Goal: Information Seeking & Learning: Learn about a topic

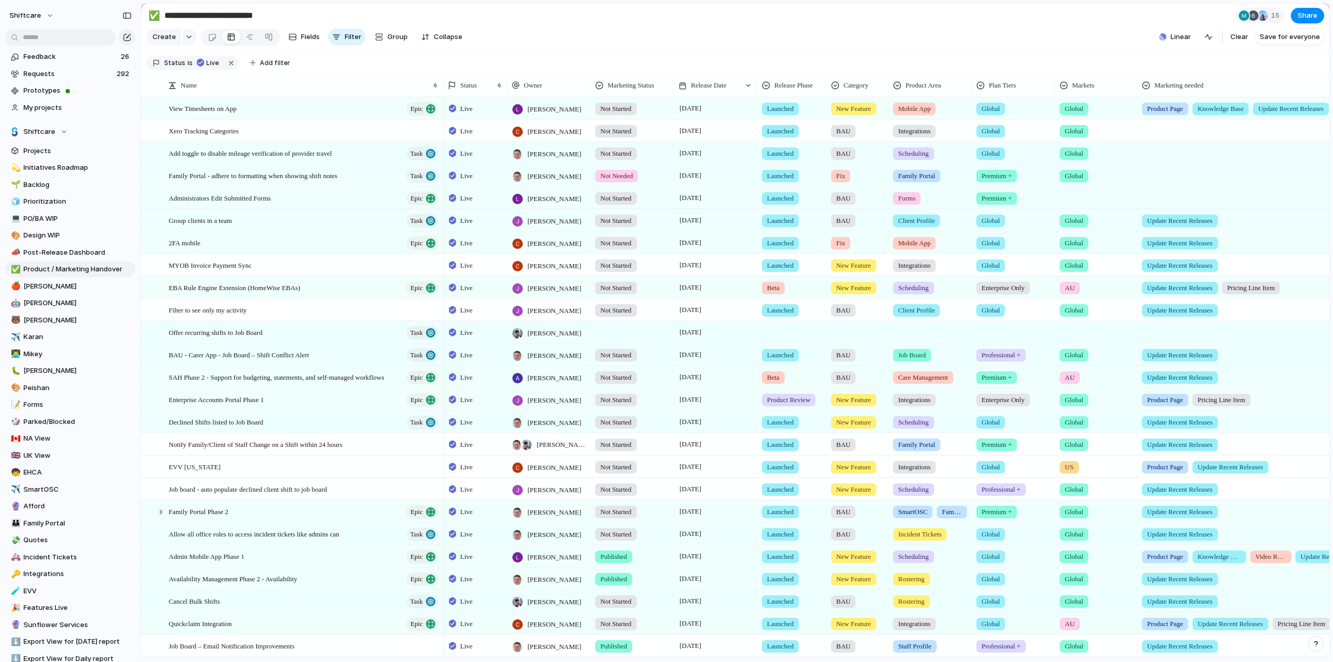
scroll to position [258, 0]
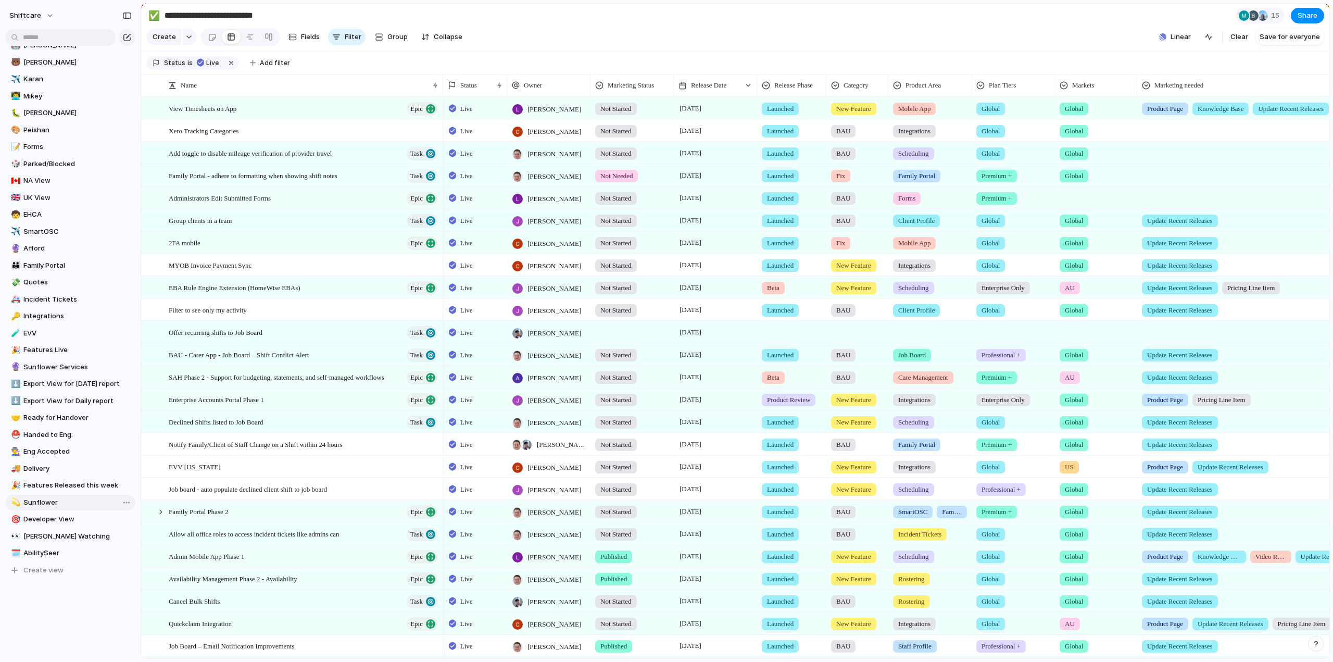
click at [39, 497] on span "Sunflower" at bounding box center [77, 502] width 108 height 10
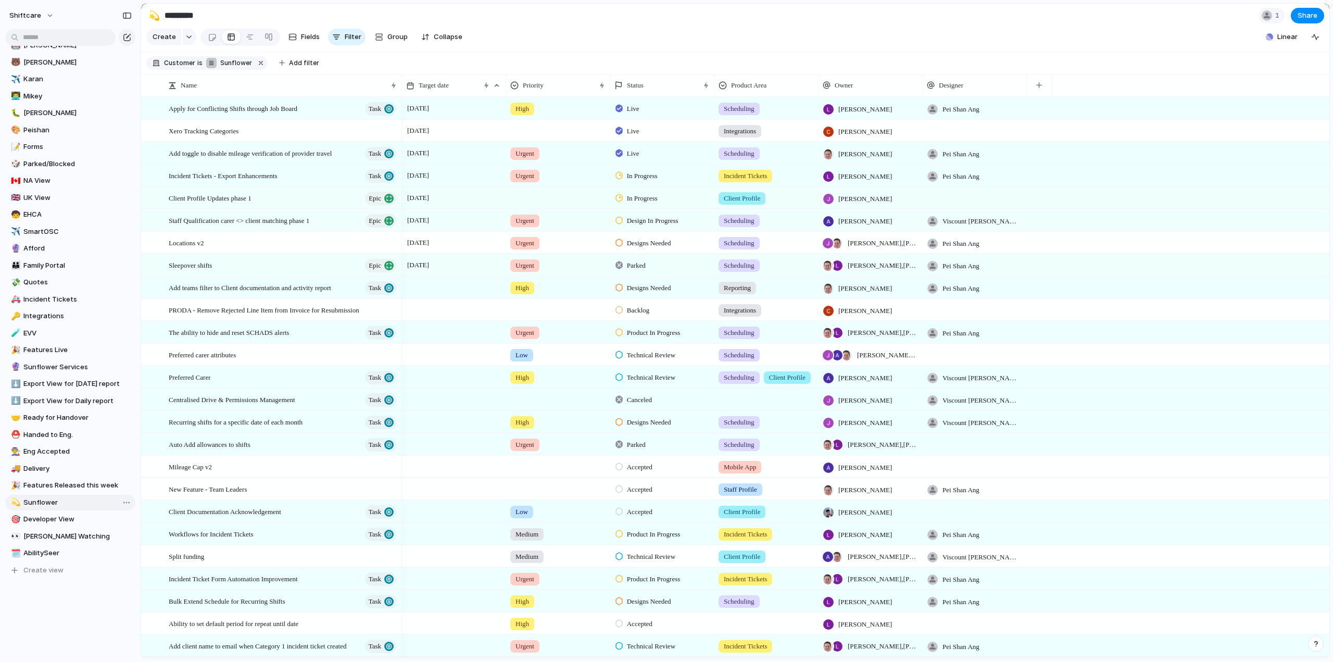
type input "*********"
click at [209, 338] on span "The ability to hide and reset SCHADS alerts" at bounding box center [229, 332] width 120 height 12
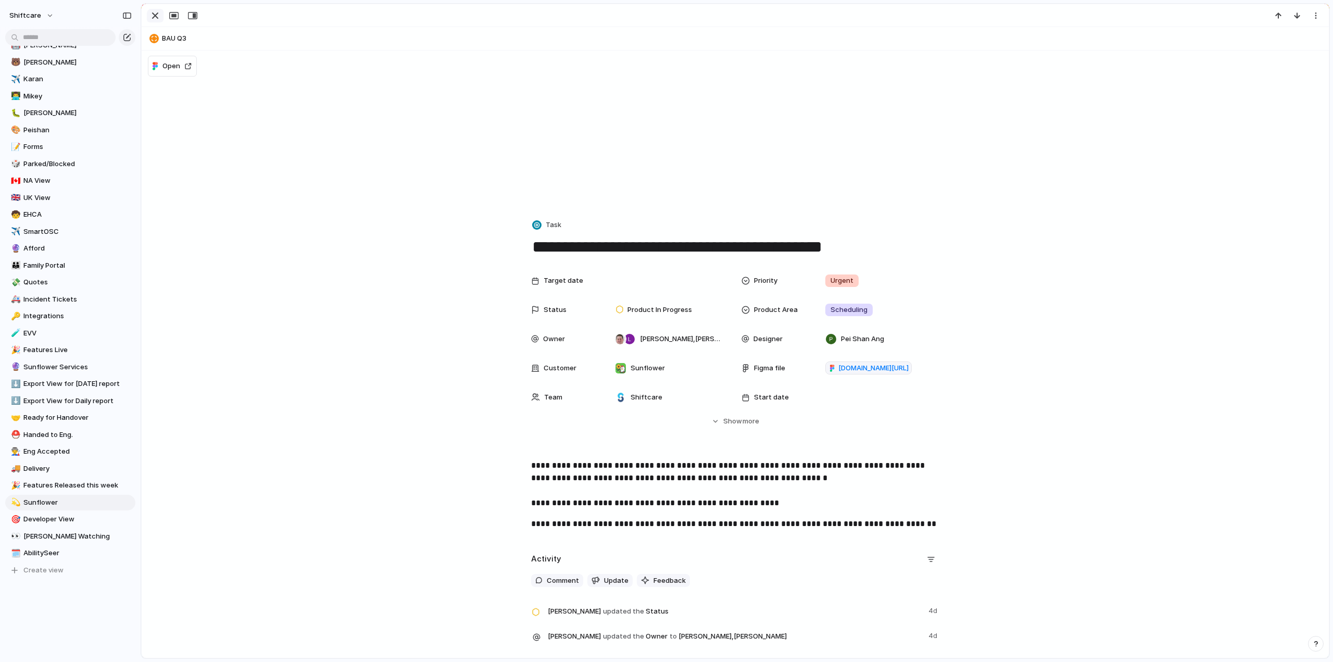
click at [153, 13] on div "button" at bounding box center [155, 15] width 12 height 12
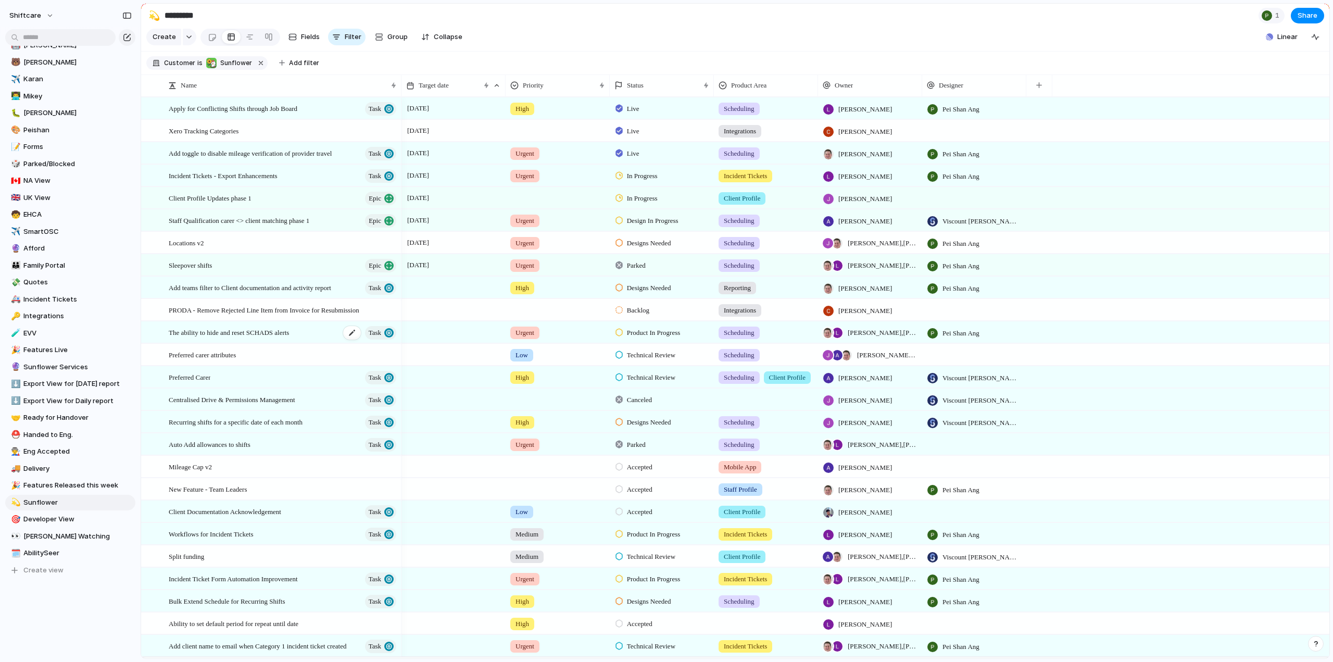
click at [215, 332] on div "The ability to hide and reset SCHADS alerts Task" at bounding box center [283, 332] width 229 height 21
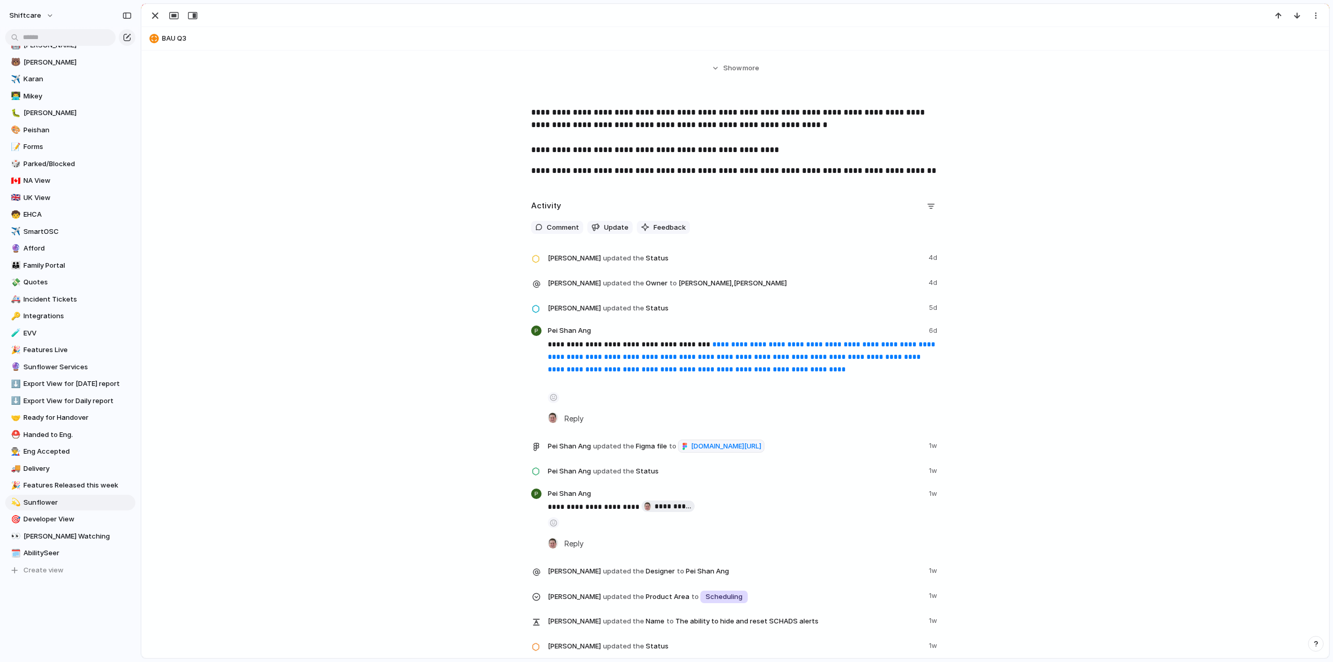
scroll to position [364, 0]
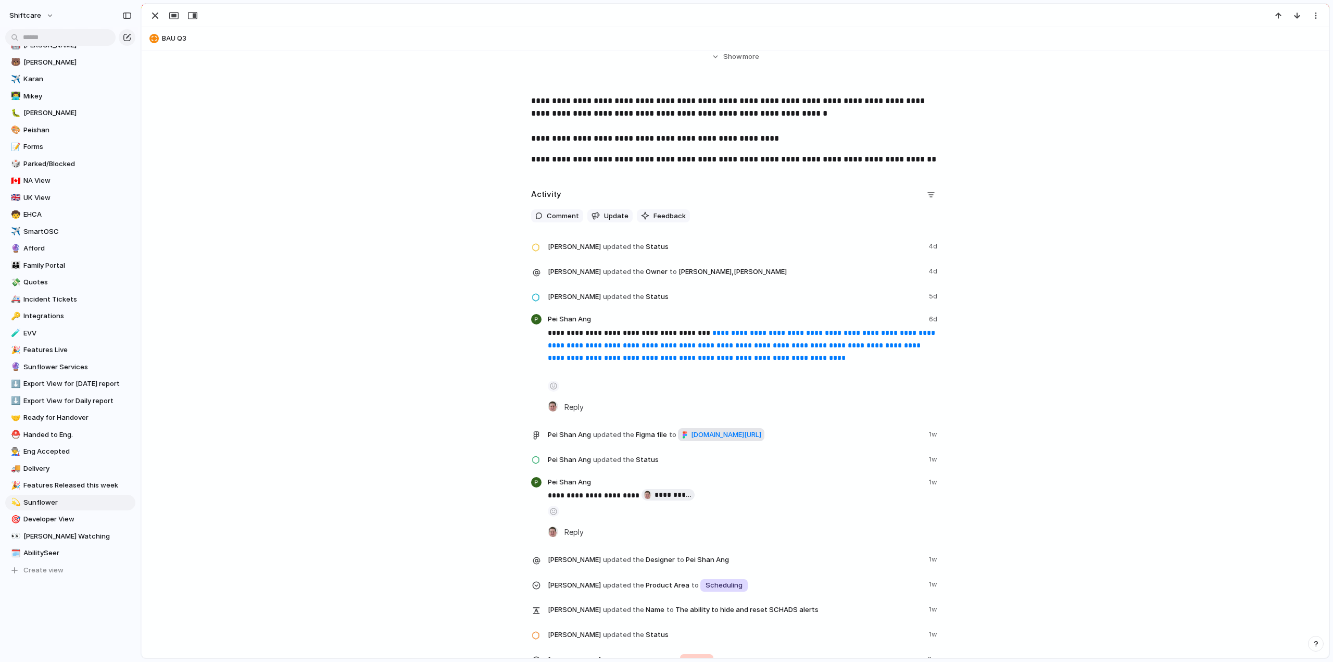
click at [691, 440] on span "figma.com/design/o65LqX1htzuriD6nMNe8I7/Hide-and-reset-SCHADS-alerts?node-id=42…" at bounding box center [726, 435] width 70 height 10
click at [157, 10] on div "button" at bounding box center [155, 15] width 12 height 12
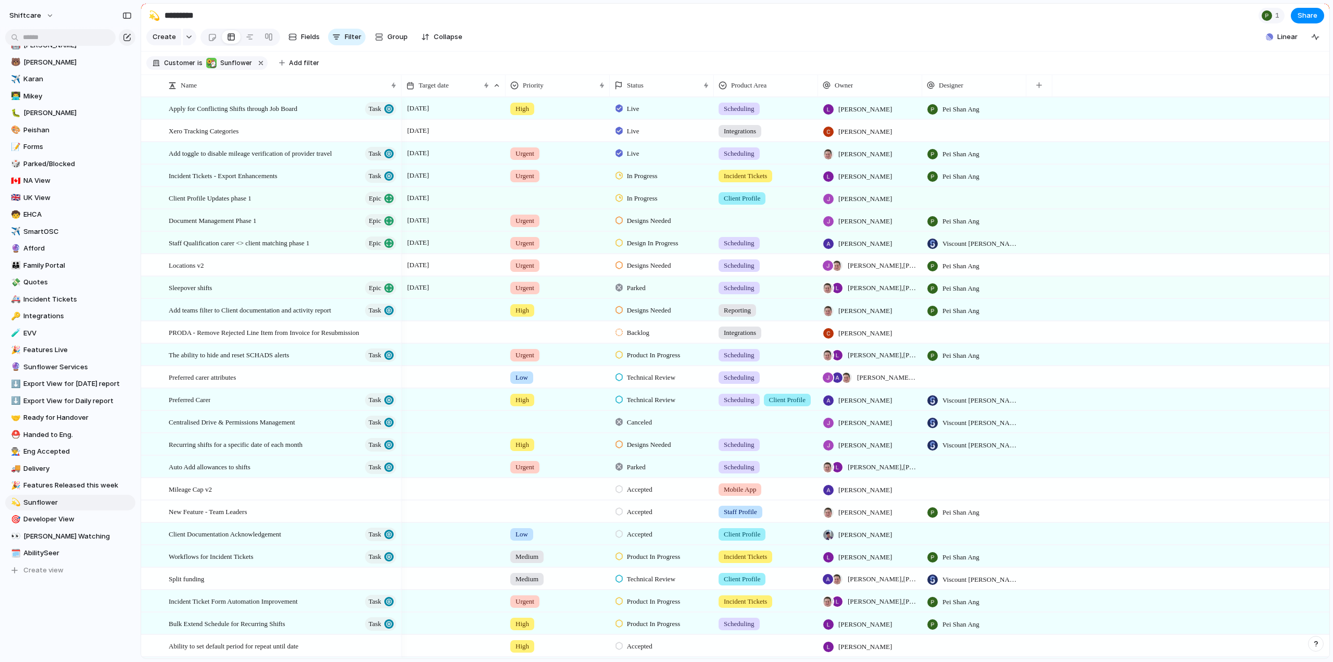
click at [642, 335] on span "Backlog" at bounding box center [638, 333] width 22 height 10
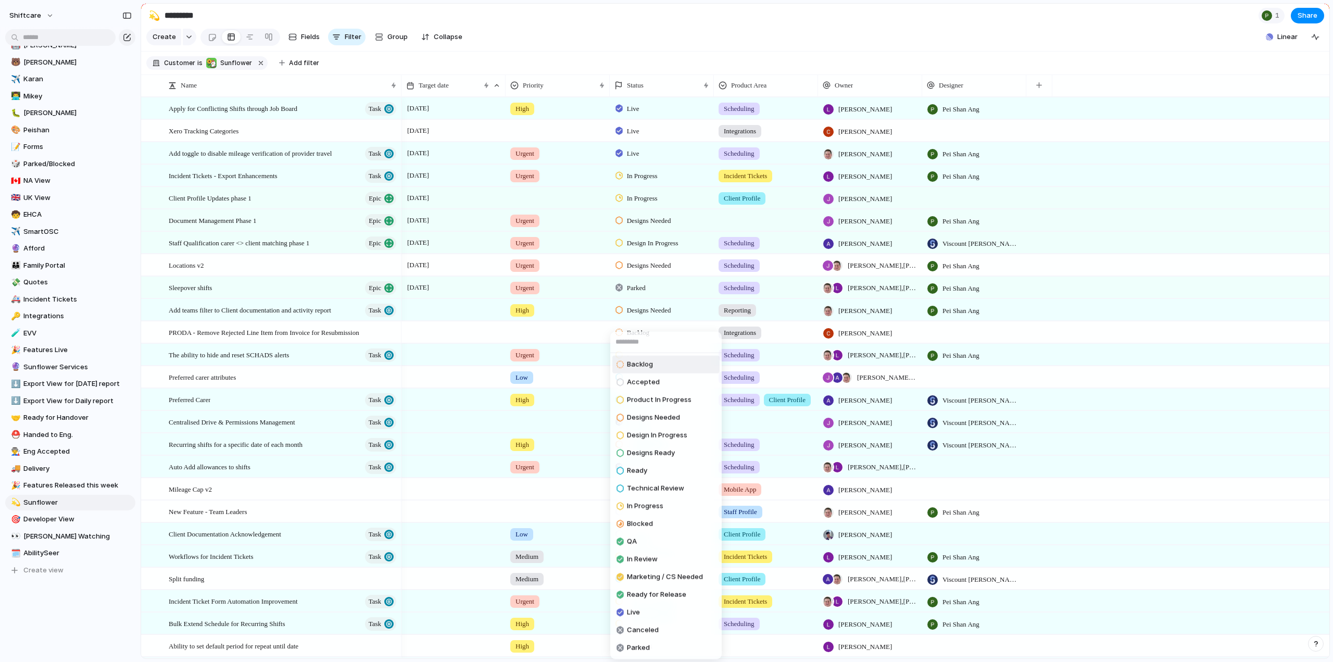
click at [602, 282] on div "Backlog Accepted Product In Progress Designs Needed Design In Progress Designs …" at bounding box center [666, 331] width 1333 height 662
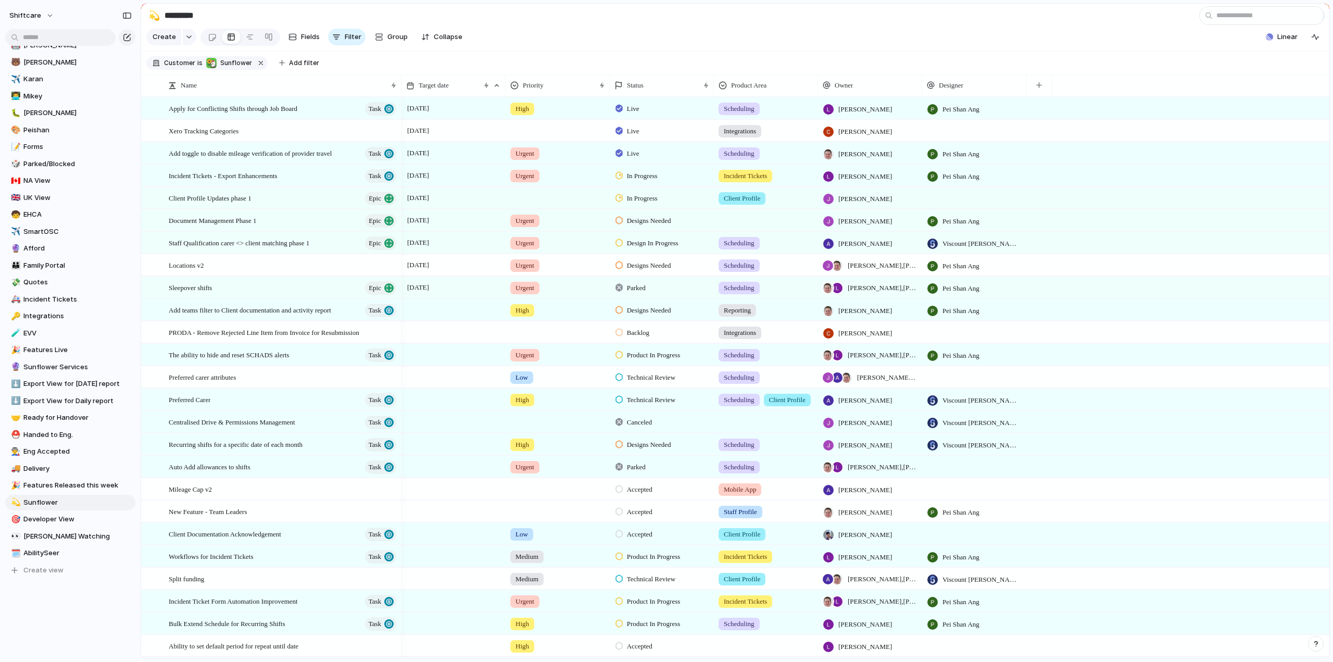
type input "*"
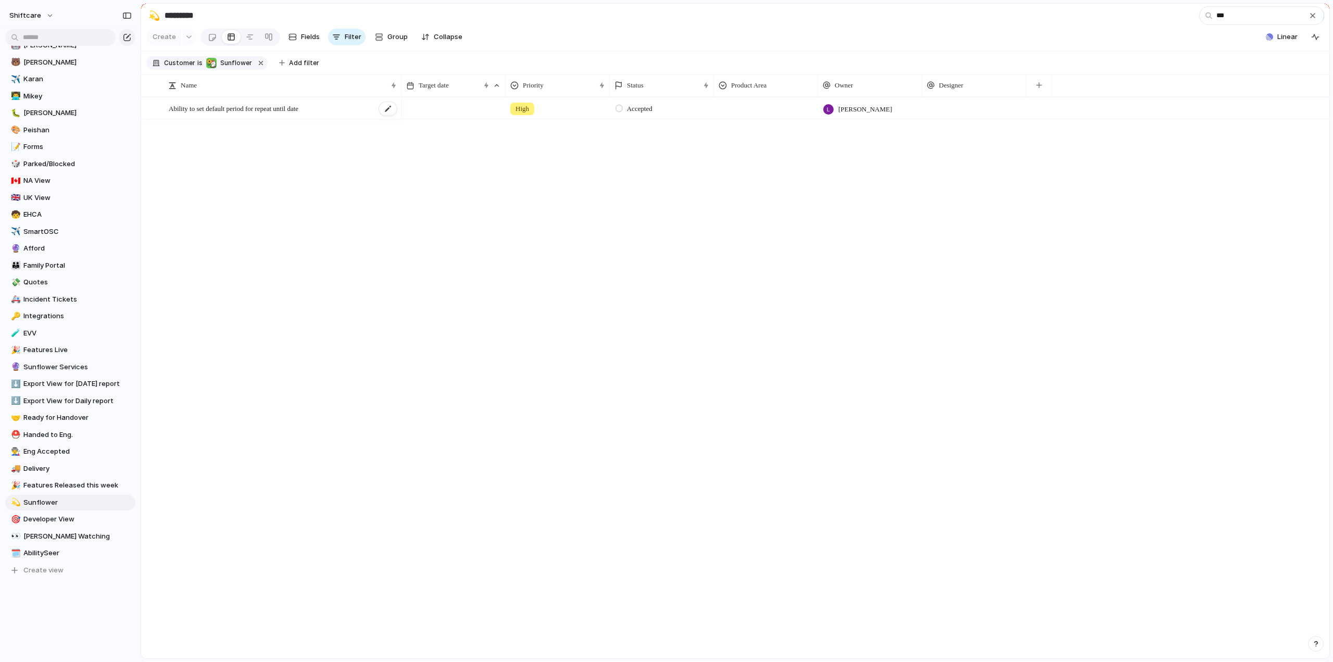
type input "***"
click at [241, 114] on span "Ability to set default period for repeat until date" at bounding box center [234, 108] width 130 height 12
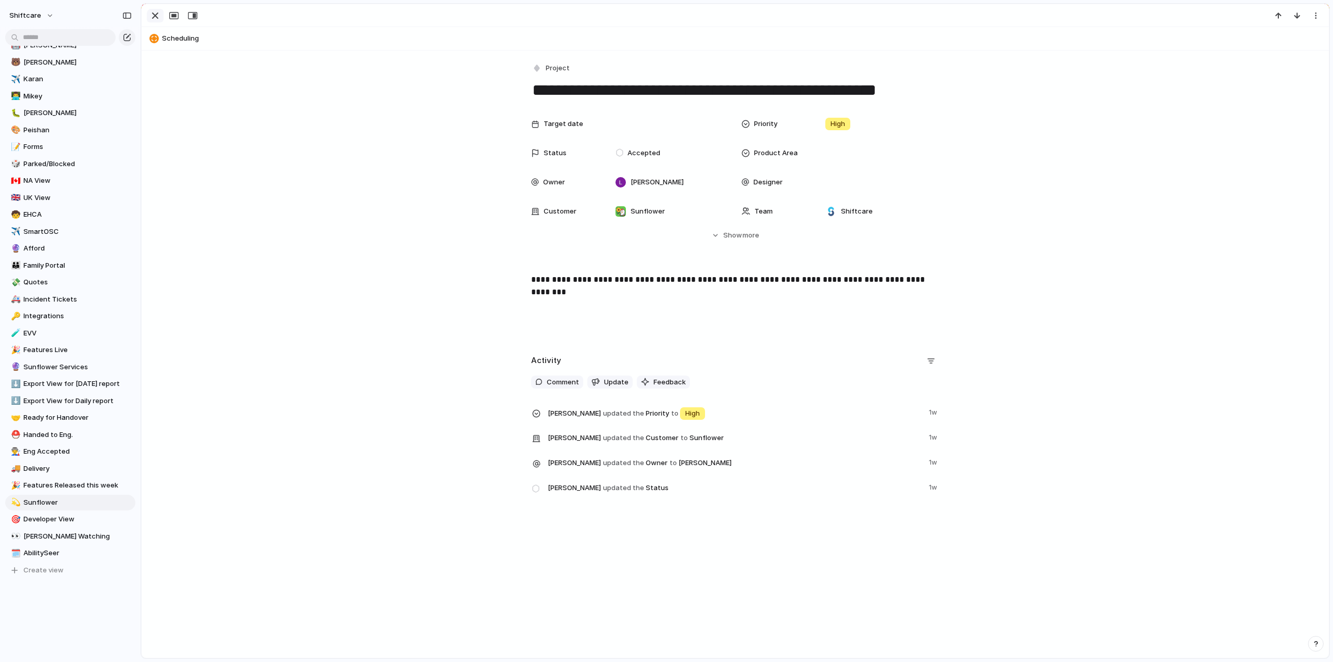
click at [153, 17] on div "button" at bounding box center [155, 15] width 12 height 12
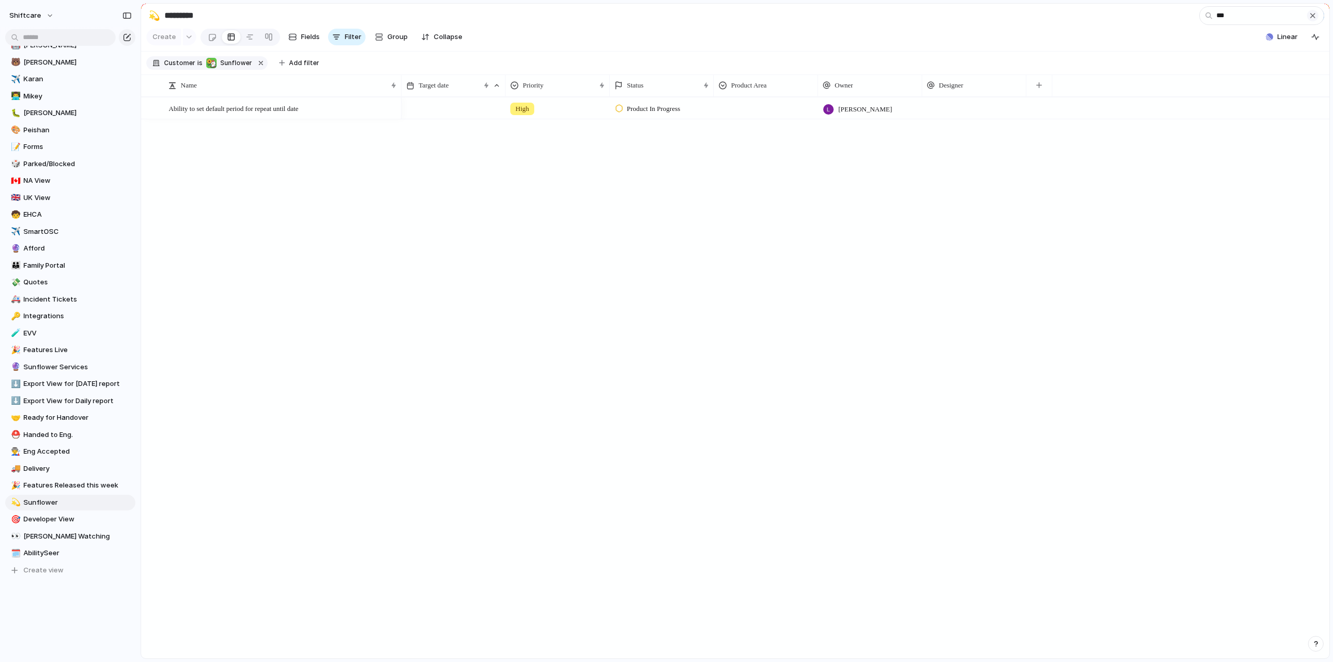
click at [1309, 18] on div "button" at bounding box center [1313, 15] width 8 height 8
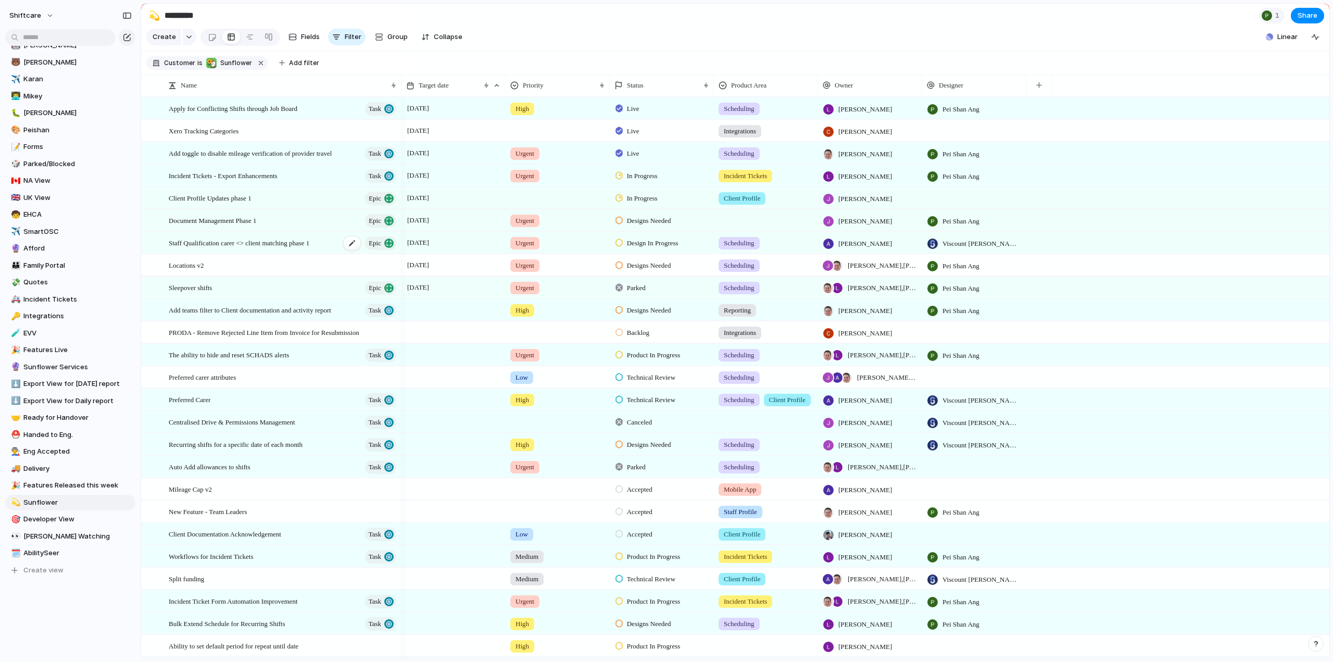
type input "*"
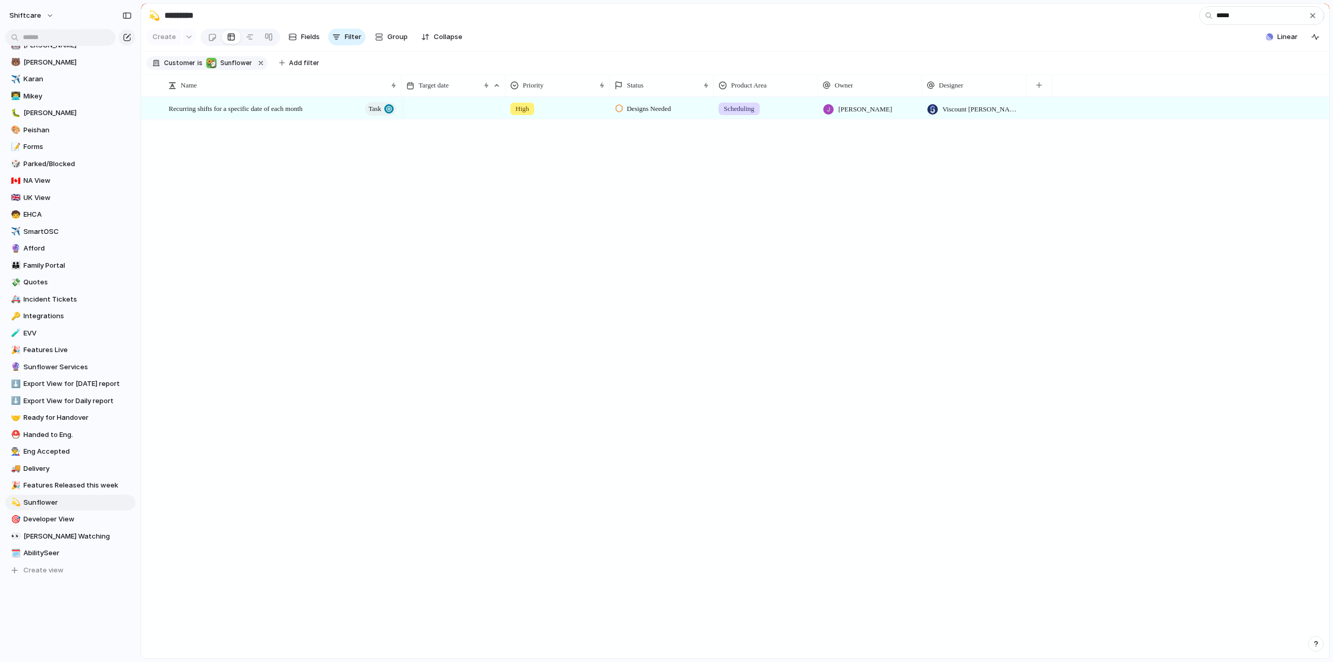
type input "*****"
click at [67, 44] on input "text" at bounding box center [60, 37] width 110 height 17
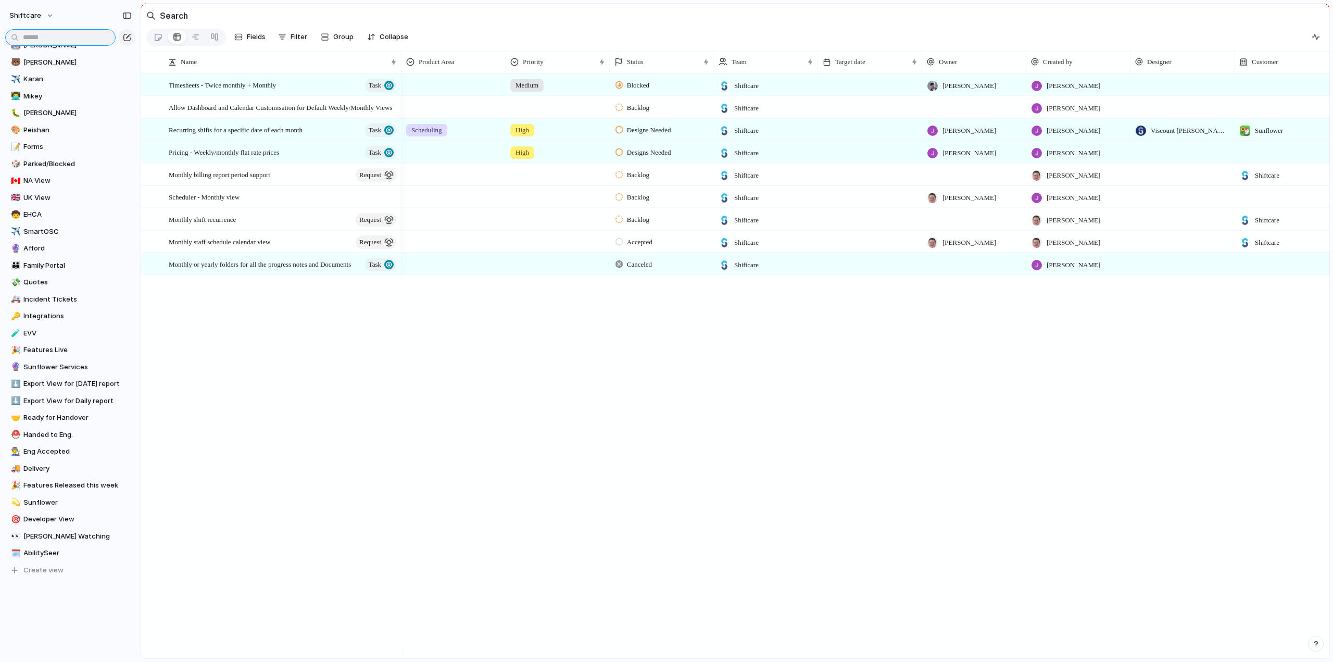
click at [46, 34] on input "text" at bounding box center [60, 37] width 110 height 17
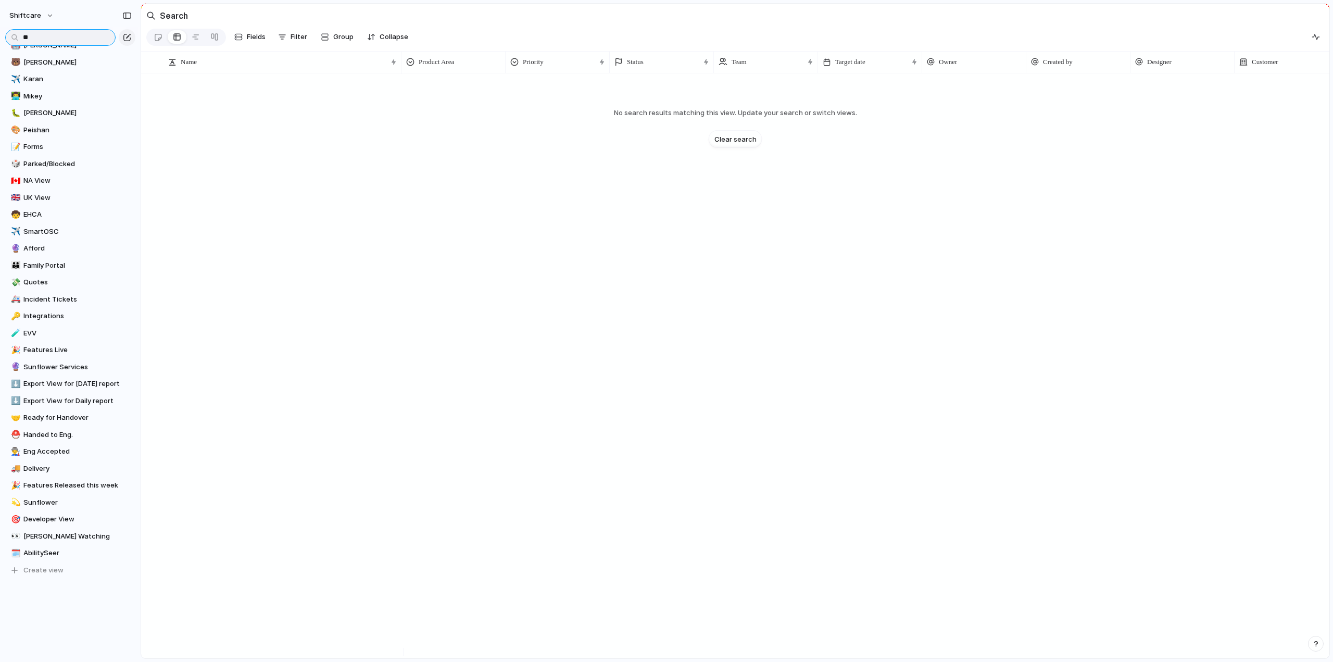
type input "*"
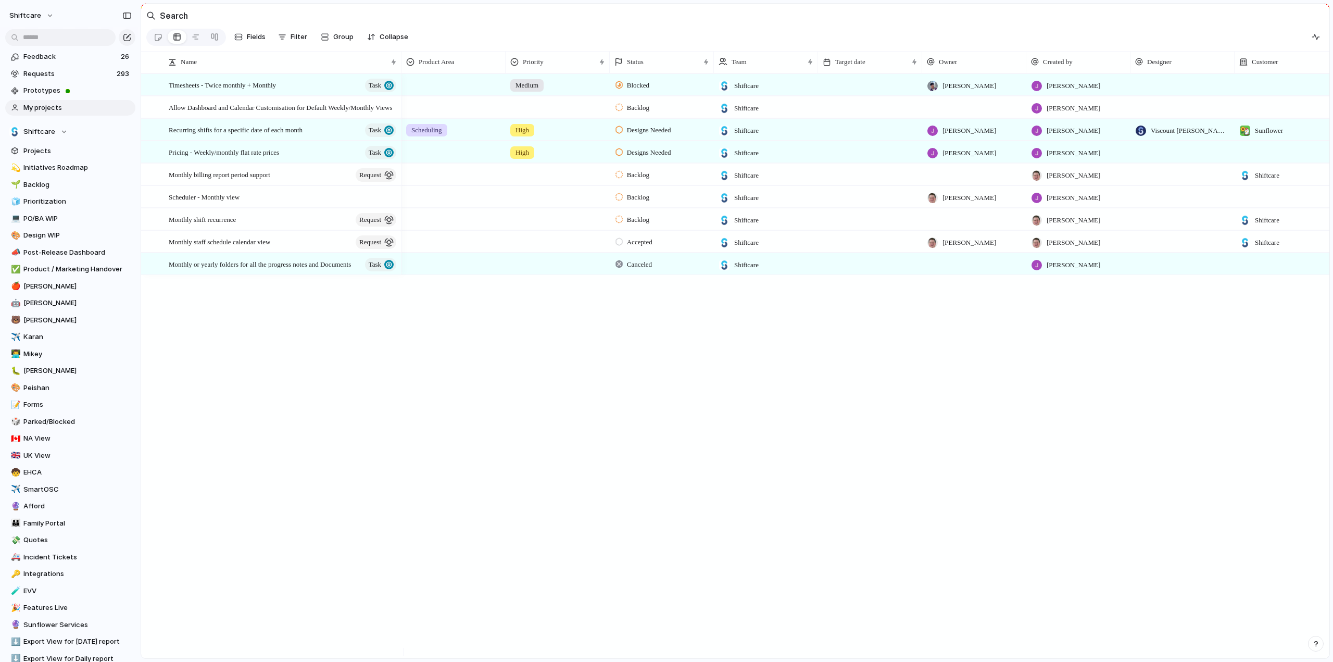
click at [47, 109] on span "My projects" at bounding box center [77, 108] width 108 height 10
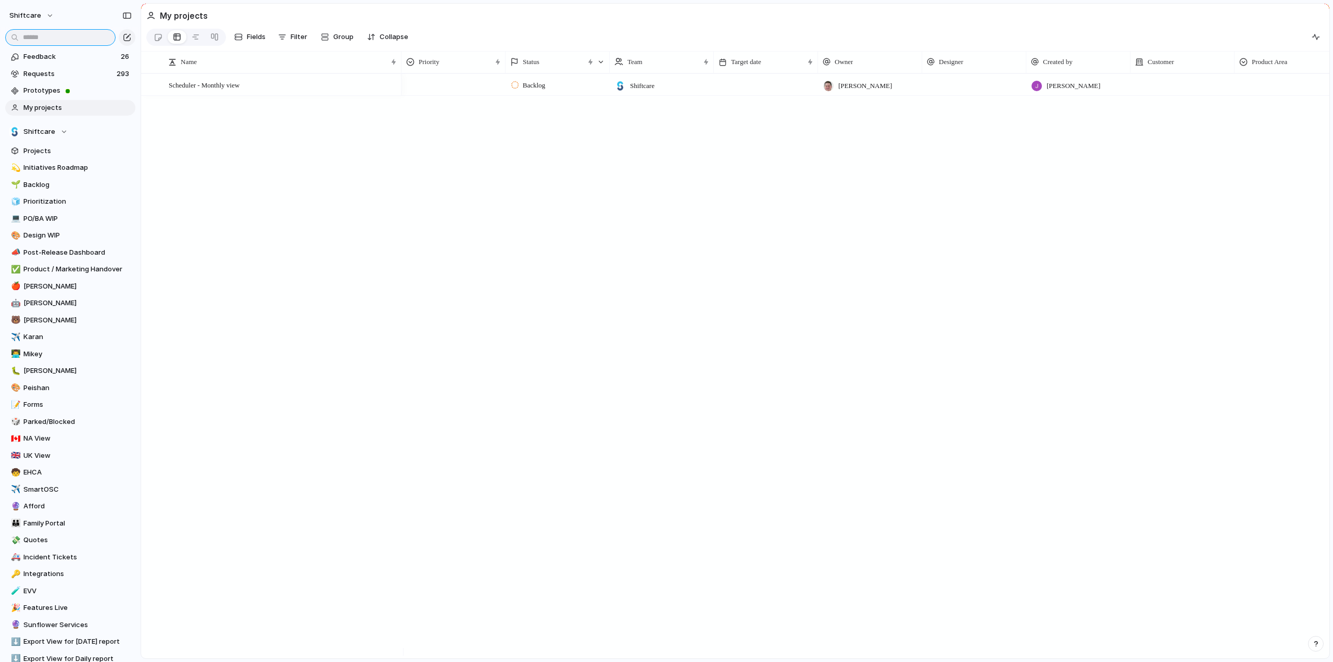
click at [41, 37] on input "text" at bounding box center [60, 37] width 110 height 17
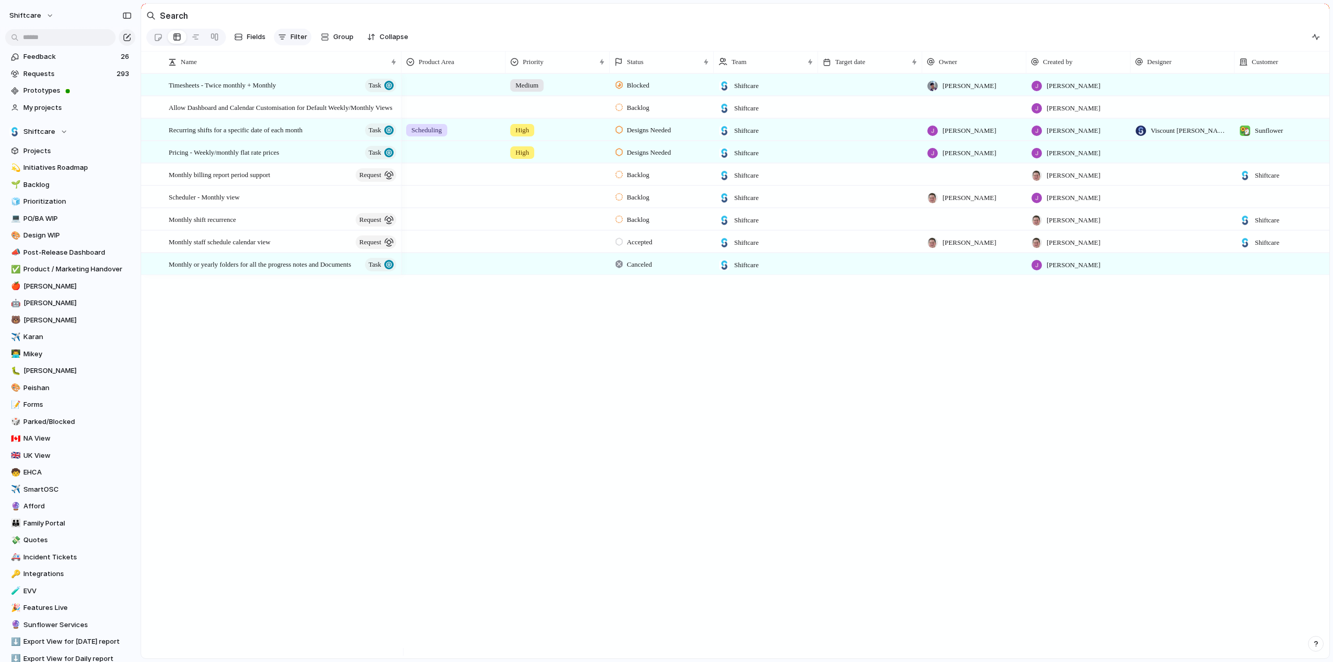
click at [297, 40] on span "Filter" at bounding box center [299, 37] width 17 height 10
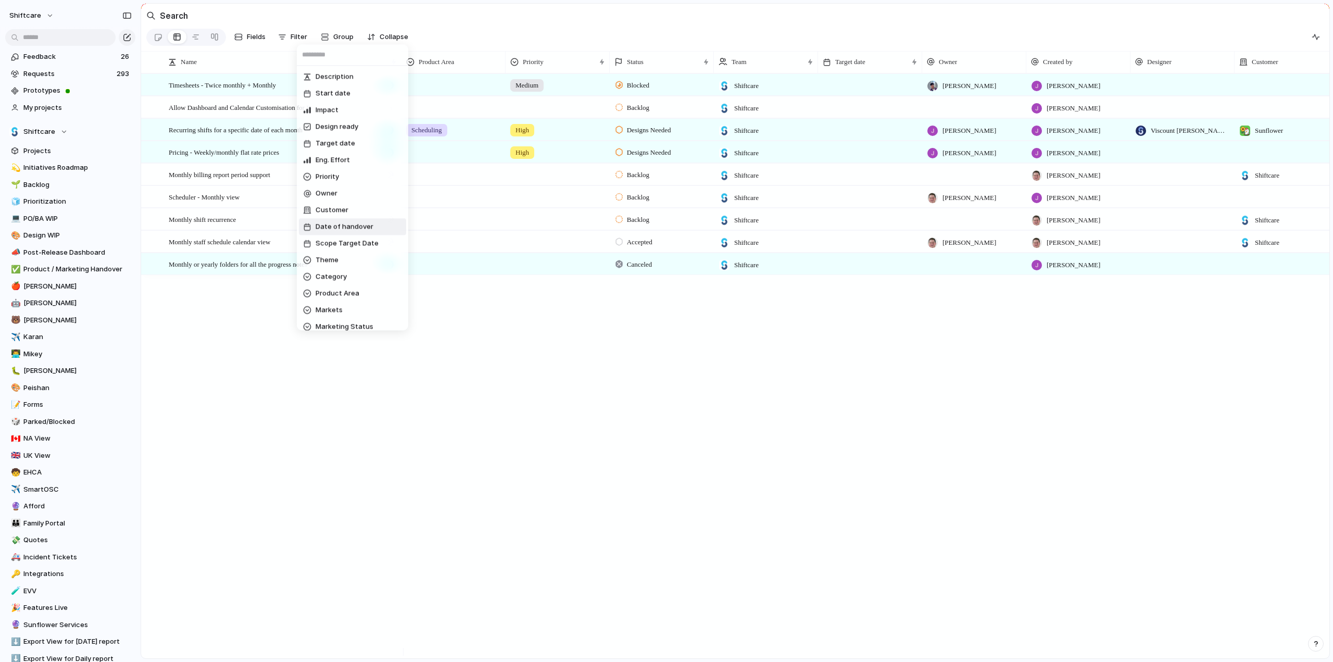
scroll to position [323, 0]
click at [581, 386] on div "Description Start date Impact Design ready Target date Eng. Effort Priority Own…" at bounding box center [666, 331] width 1333 height 662
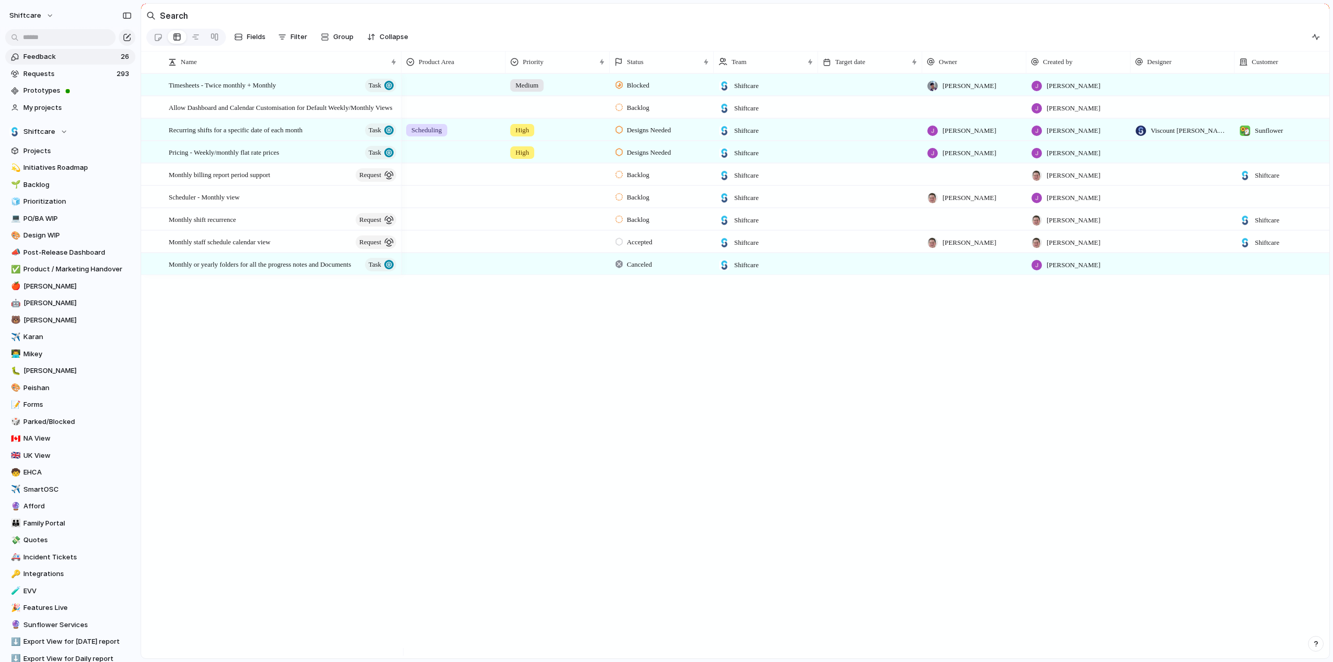
click at [30, 58] on span "Feedback" at bounding box center [70, 57] width 94 height 10
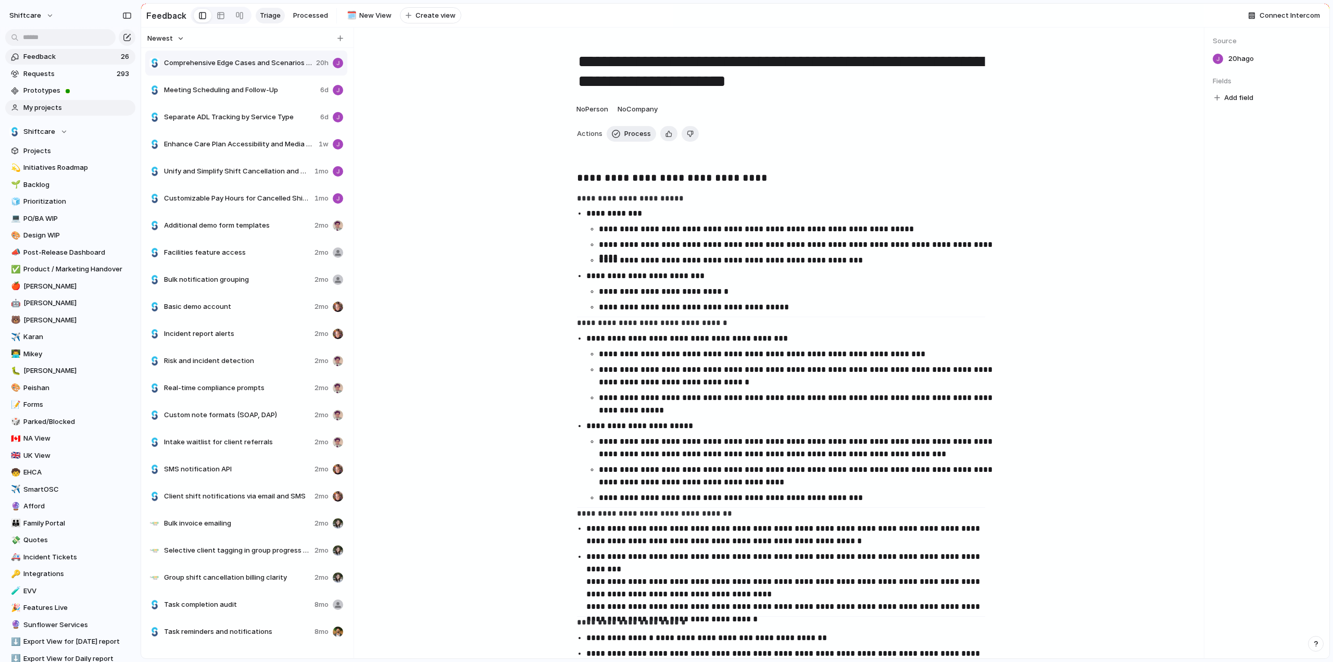
click at [37, 103] on span "My projects" at bounding box center [77, 108] width 108 height 10
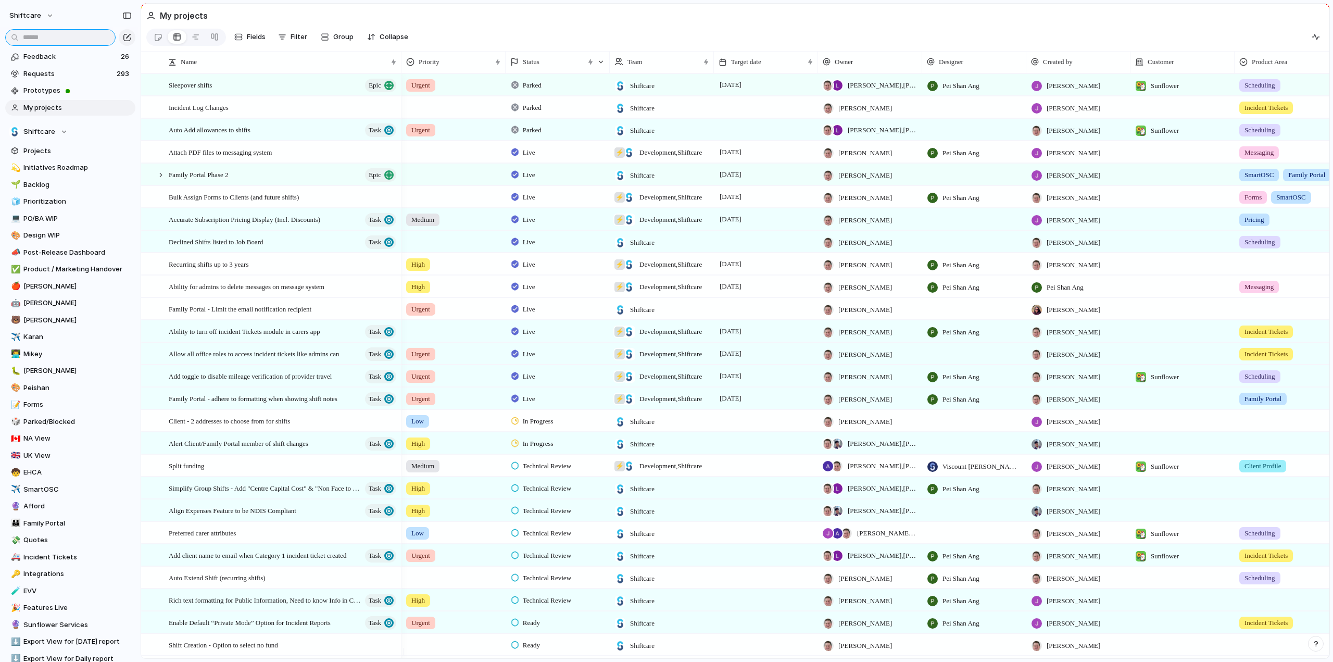
click at [46, 40] on input "text" at bounding box center [60, 37] width 110 height 17
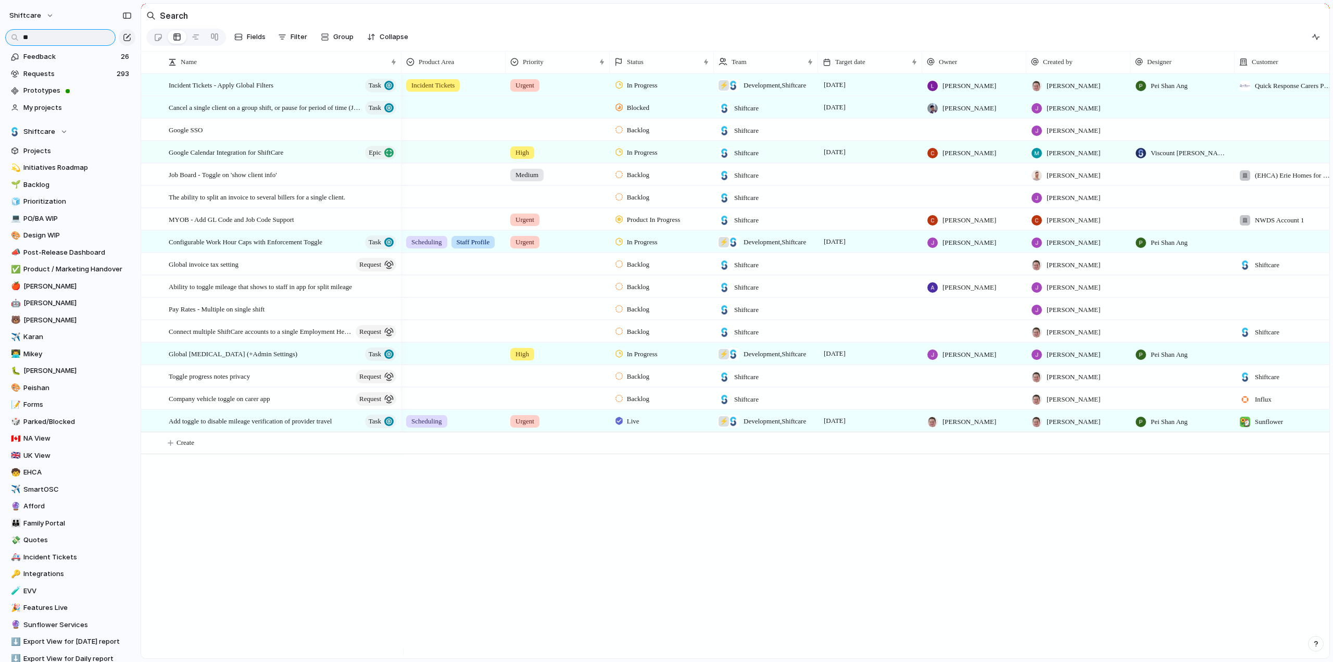
type input "*"
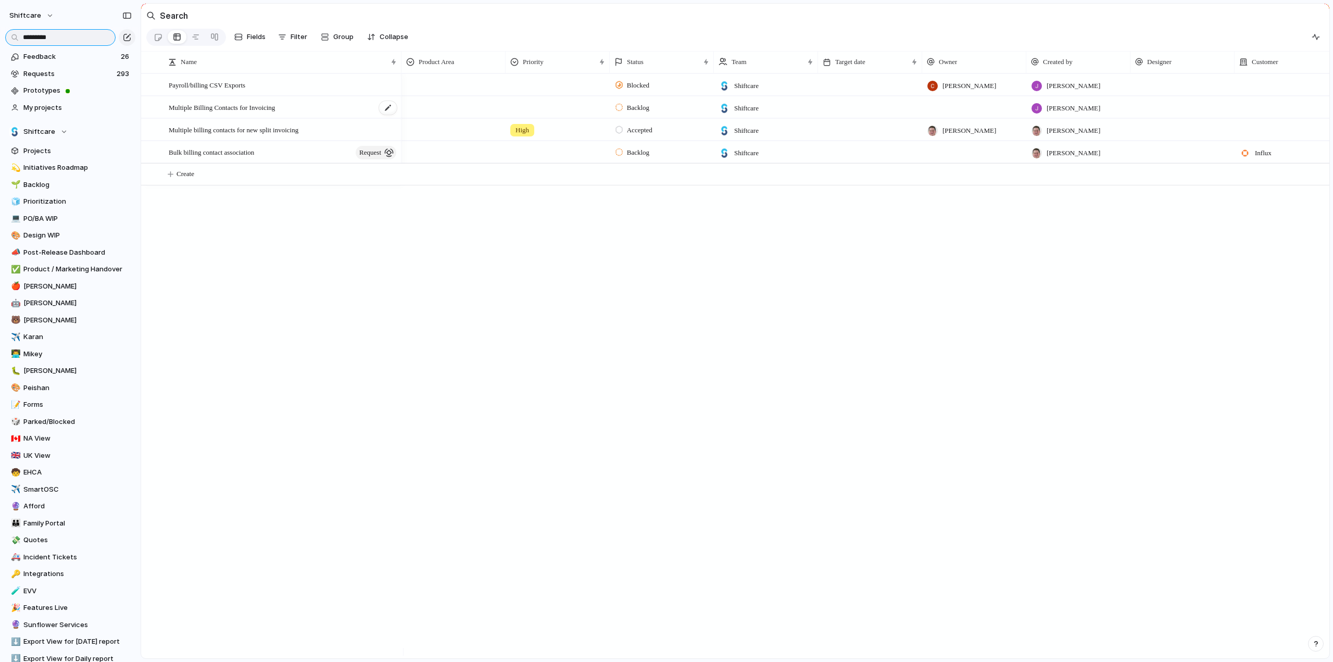
type input "*********"
click at [193, 112] on span "Multiple Billing Contacts for Invoicing" at bounding box center [222, 107] width 106 height 12
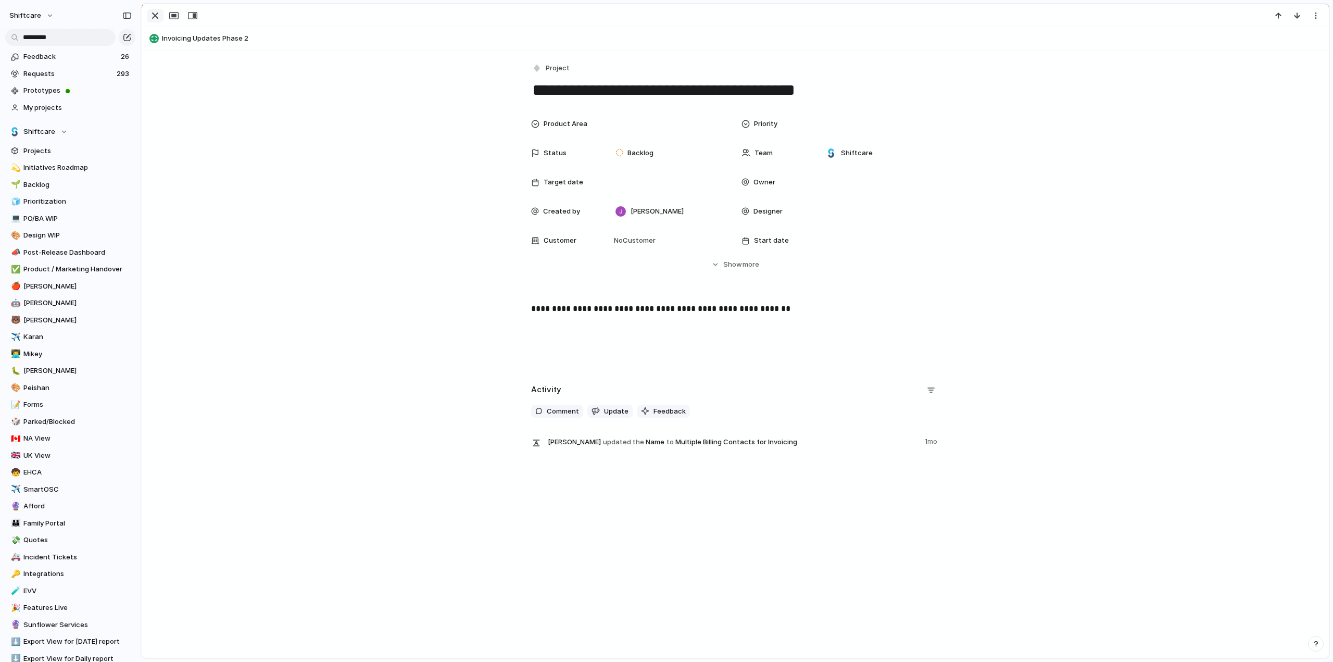
click at [150, 20] on div "button" at bounding box center [155, 15] width 12 height 12
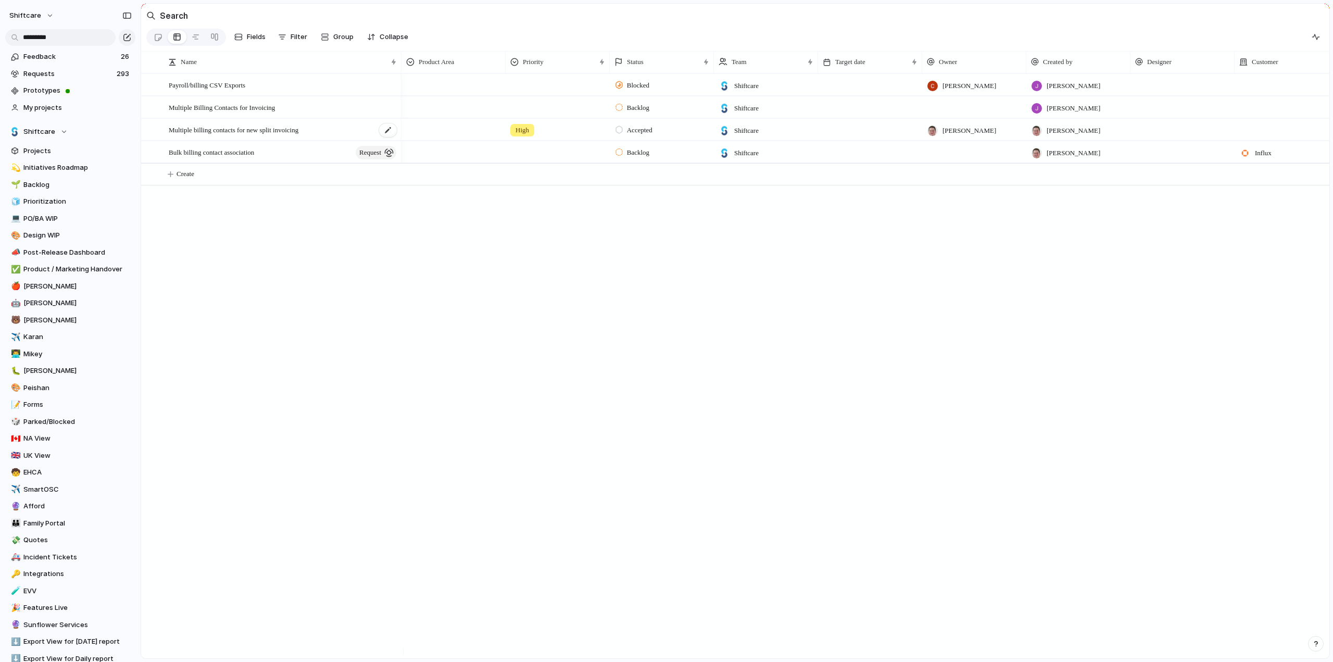
click at [196, 135] on span "Multiple billing contacts for new split invoicing" at bounding box center [234, 129] width 130 height 12
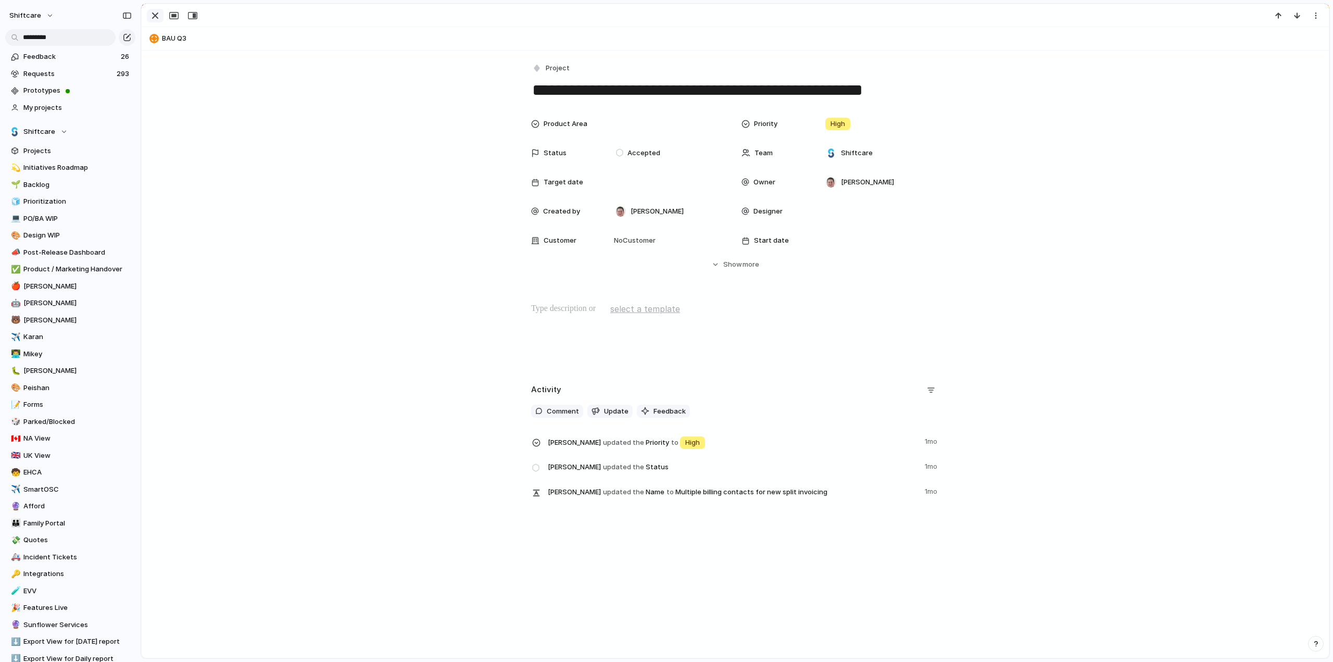
click at [150, 13] on div "button" at bounding box center [155, 15] width 12 height 12
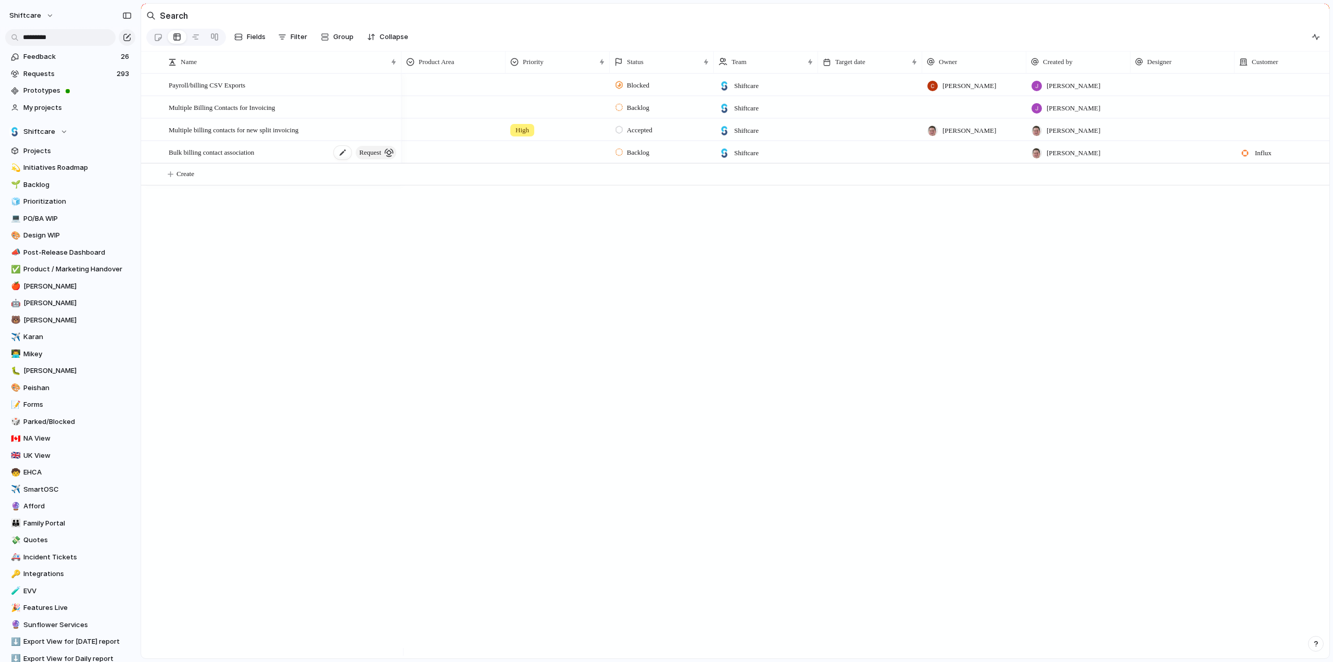
click at [197, 158] on span "Bulk billing contact association" at bounding box center [211, 152] width 85 height 12
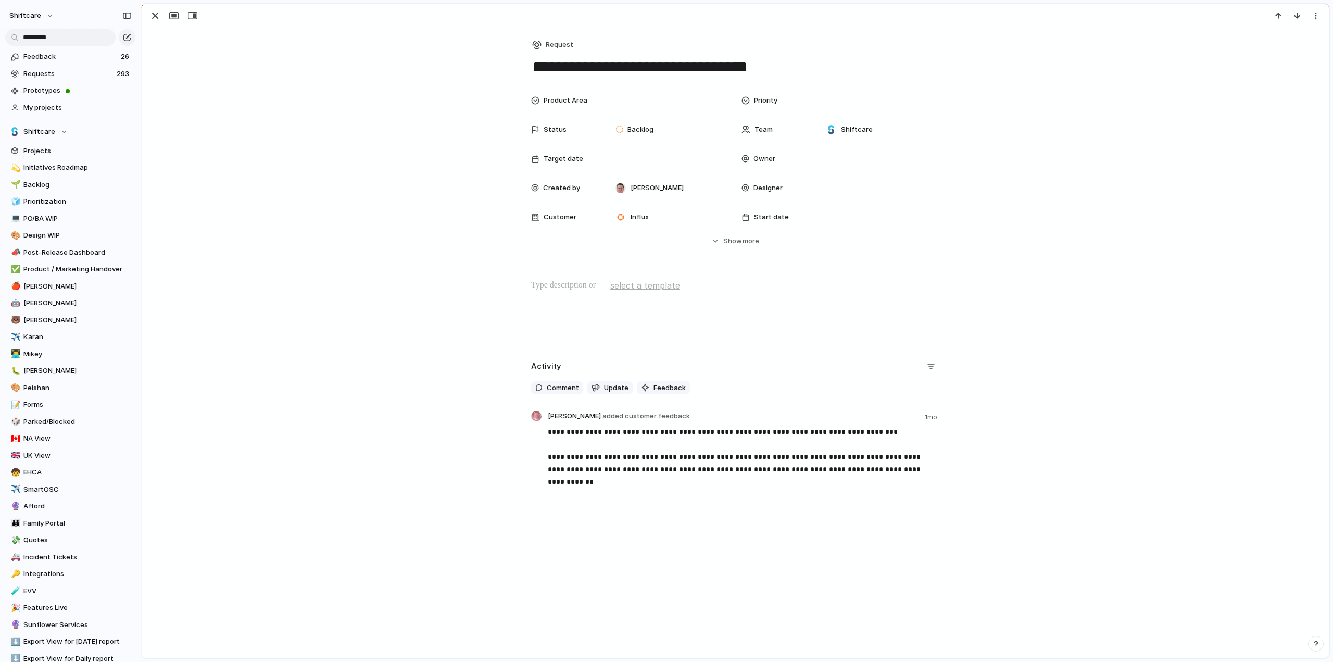
click at [290, 192] on div "Product Area Priority Status Backlog Team Shiftcare Target date Owner Created b…" at bounding box center [735, 168] width 1162 height 156
click at [157, 16] on div "button" at bounding box center [155, 15] width 12 height 12
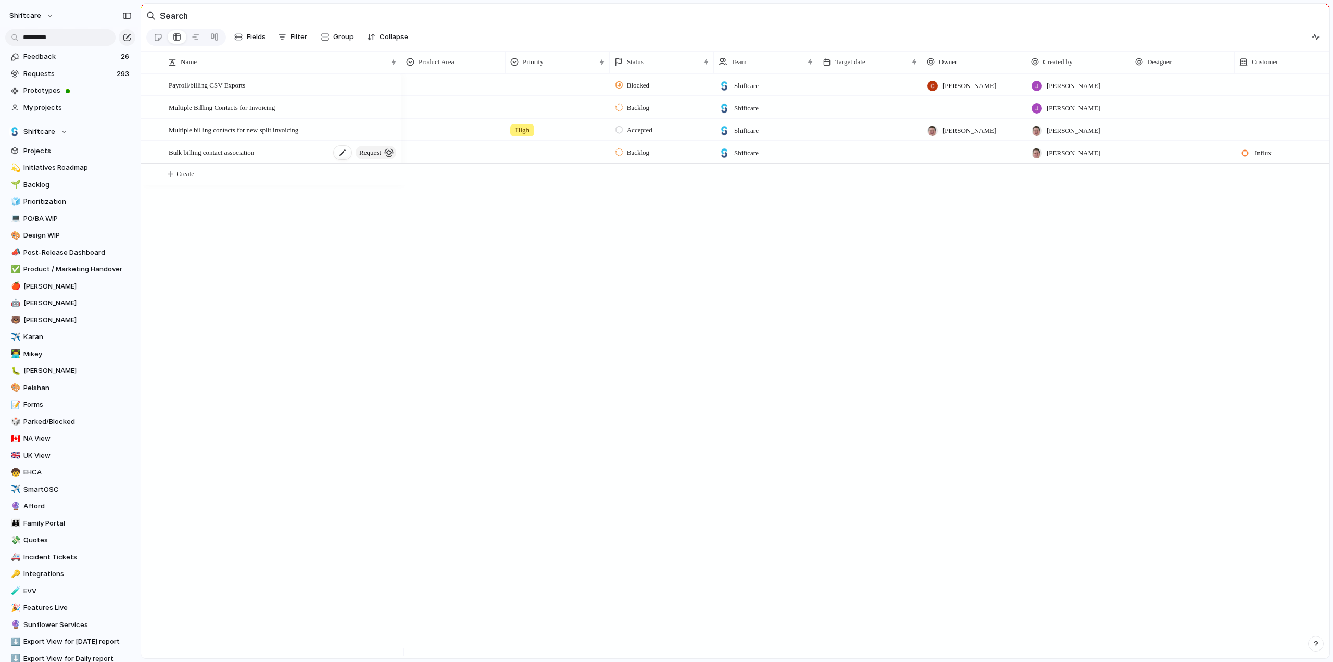
click at [223, 158] on span "Bulk billing contact association" at bounding box center [211, 152] width 85 height 12
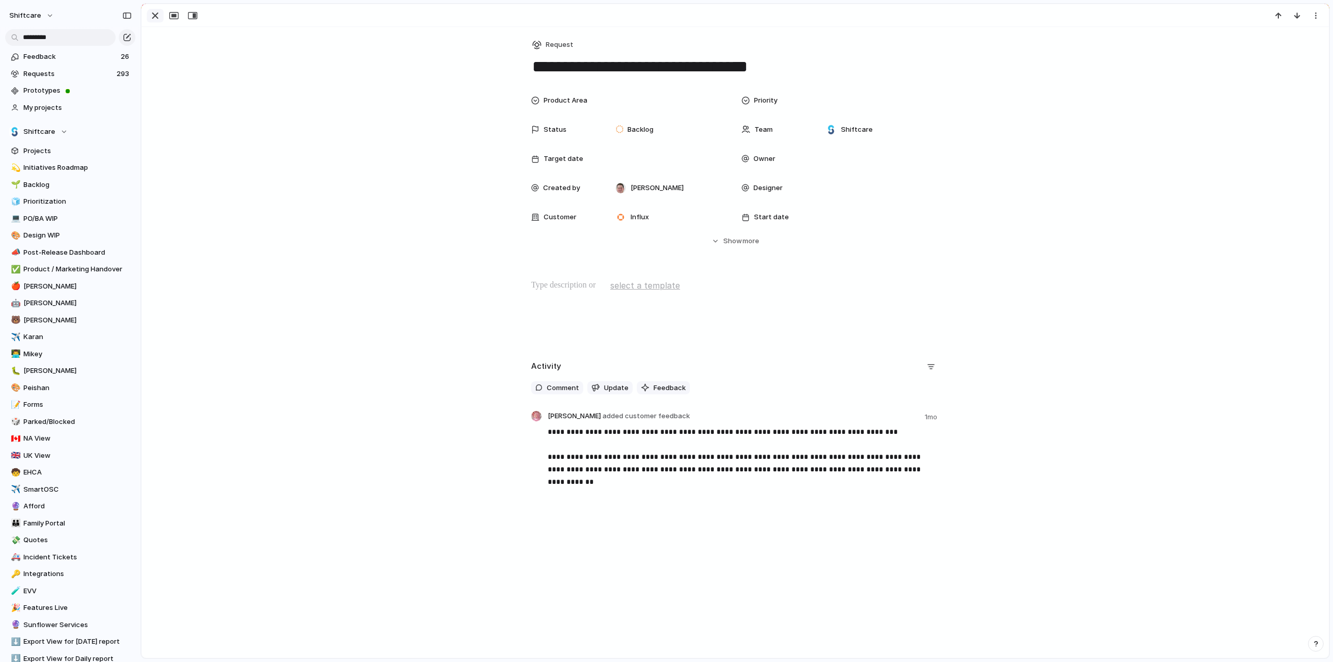
click at [154, 16] on div "button" at bounding box center [155, 15] width 12 height 12
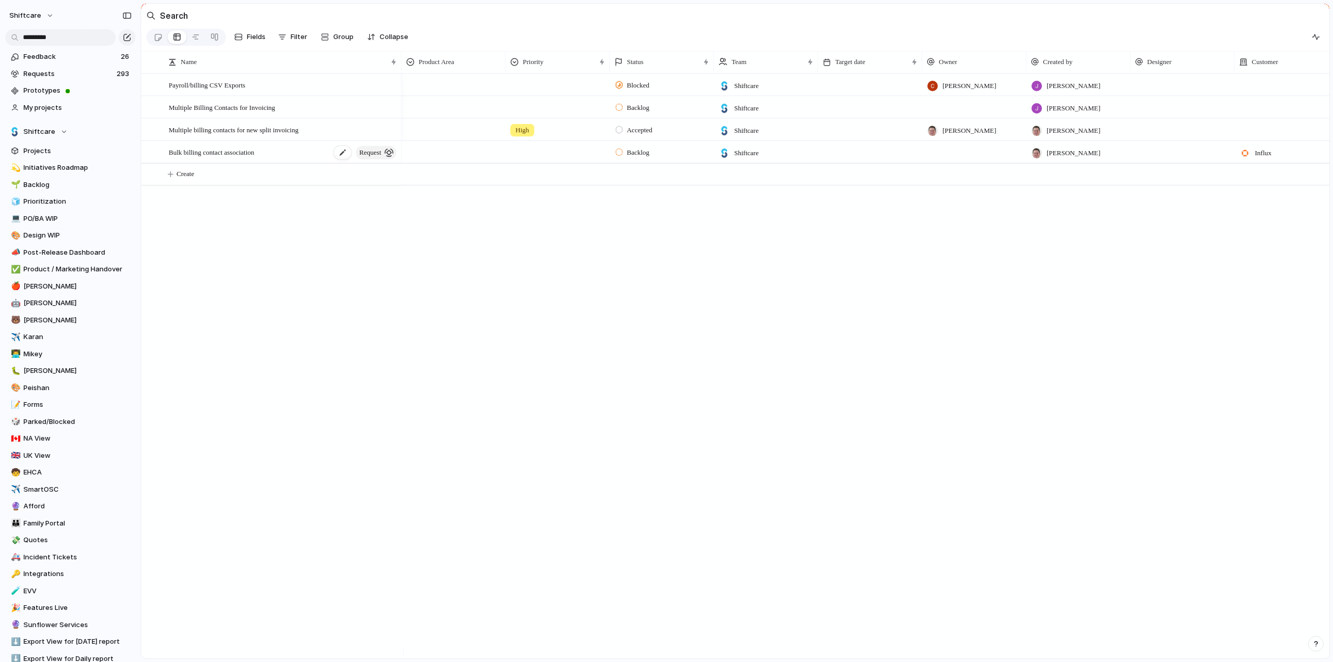
click at [255, 163] on div "Bulk billing contact association request" at bounding box center [283, 152] width 229 height 21
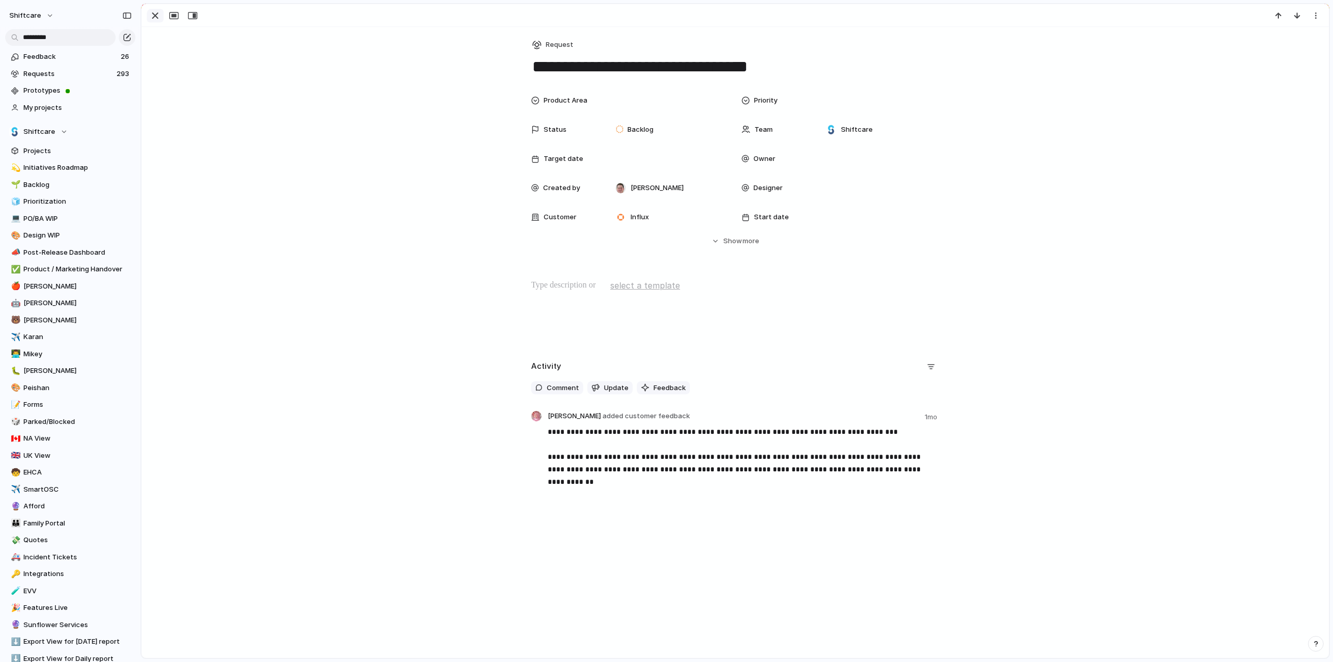
click at [152, 15] on div "button" at bounding box center [155, 15] width 12 height 12
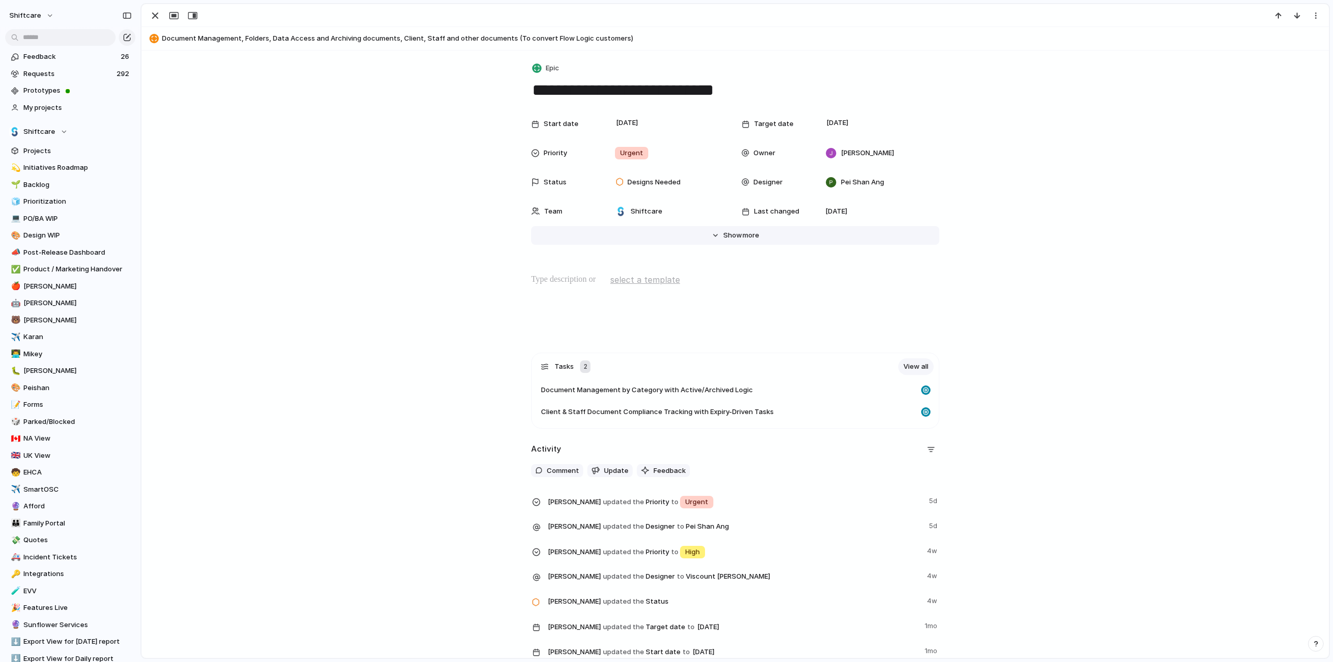
click at [743, 236] on span "more" at bounding box center [751, 235] width 17 height 10
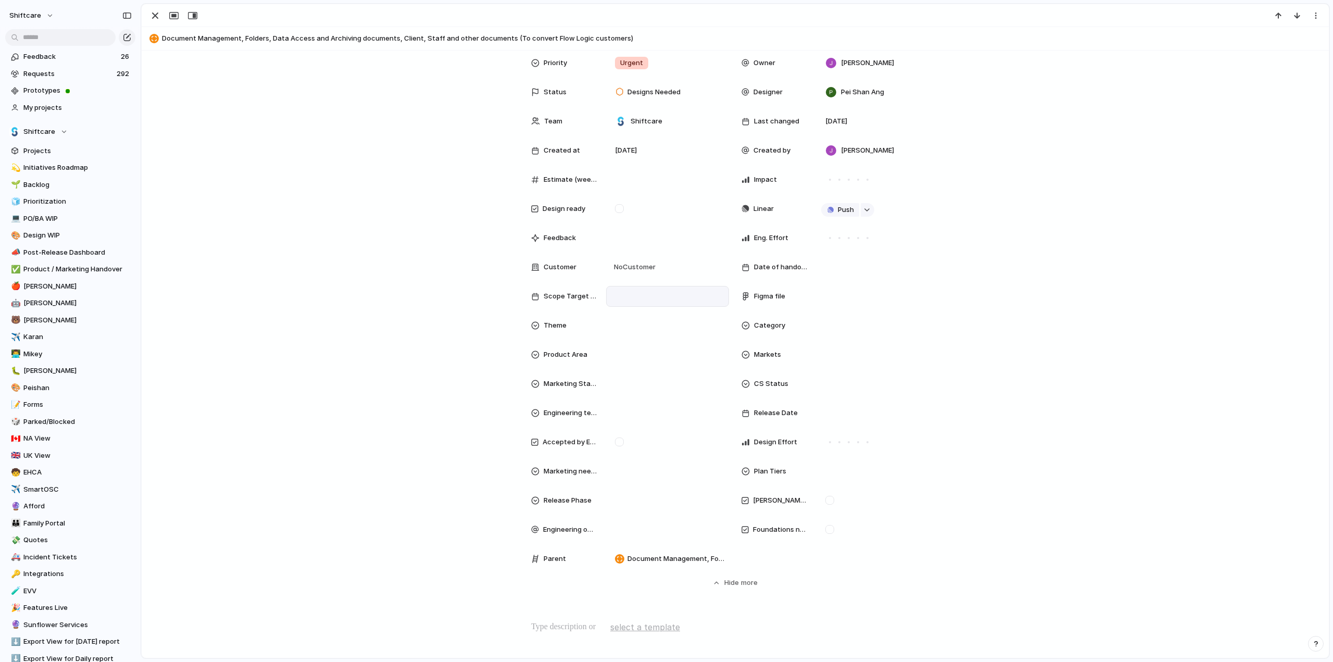
scroll to position [104, 0]
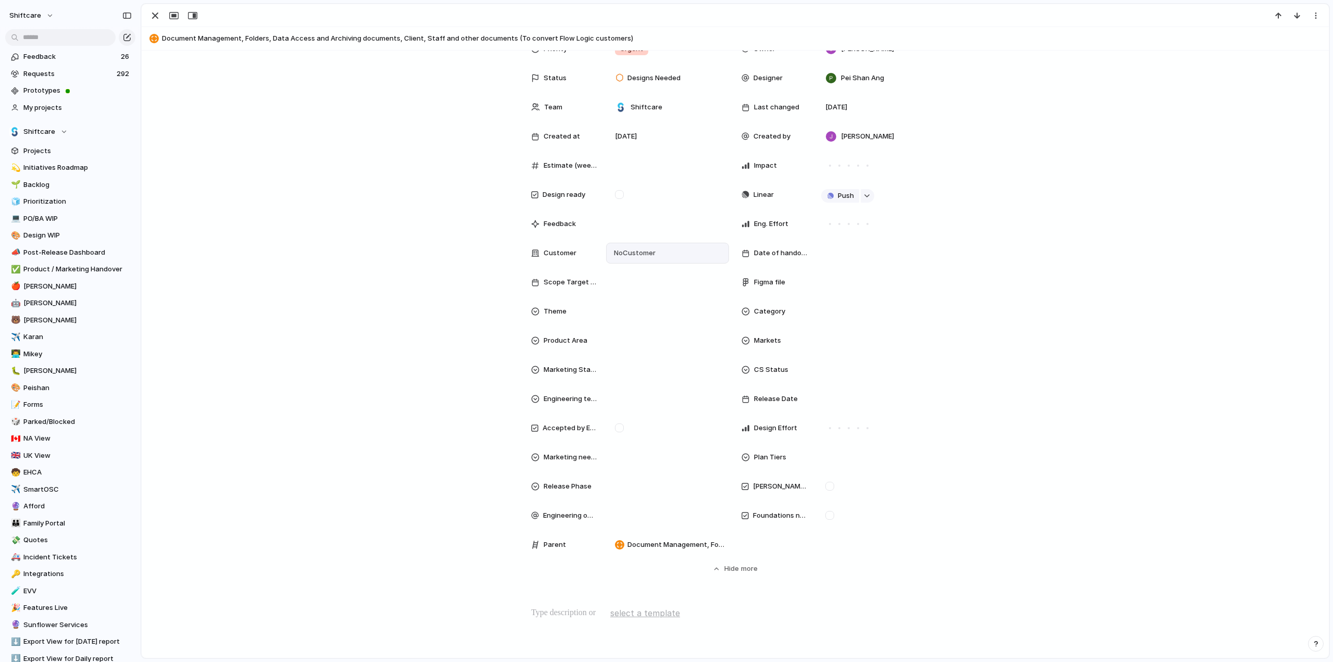
click at [647, 253] on span "No Customer" at bounding box center [633, 253] width 45 height 10
type input "******"
click at [649, 298] on span "Sunflower" at bounding box center [659, 296] width 34 height 10
click at [266, 289] on div "Start date August 2025 Target date October 2025 Priority Urgent Owner Jonathan …" at bounding box center [735, 291] width 1162 height 564
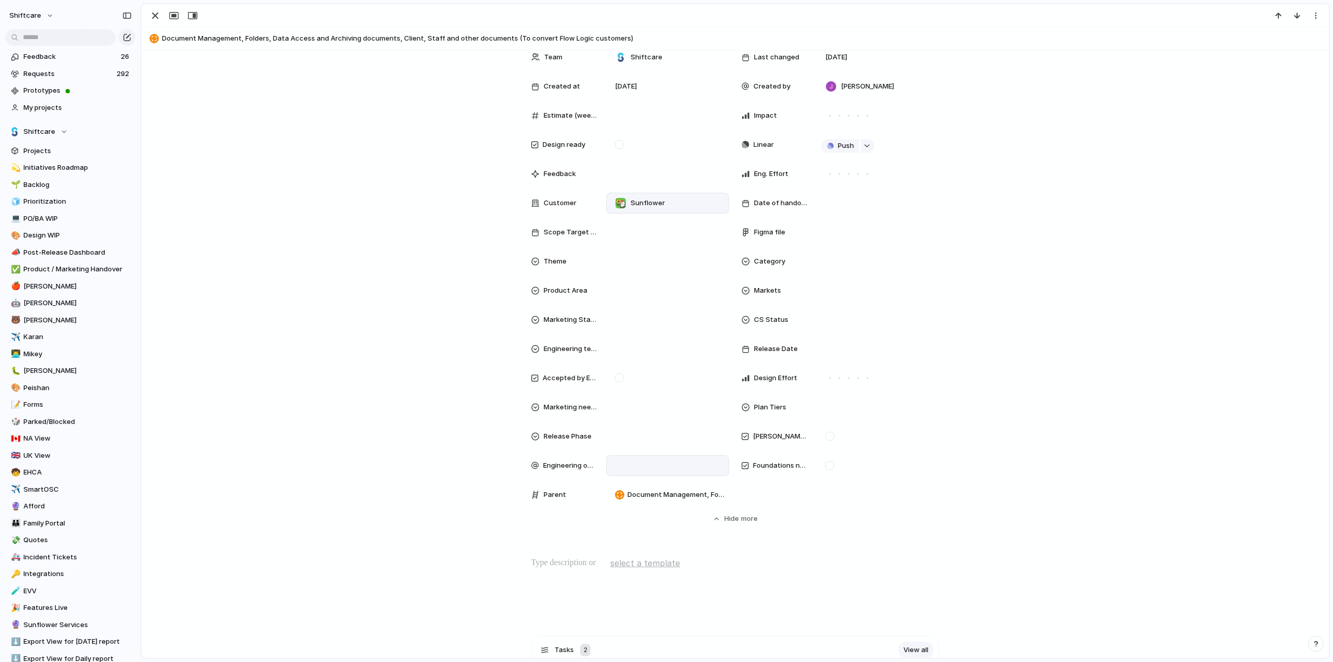
scroll to position [0, 0]
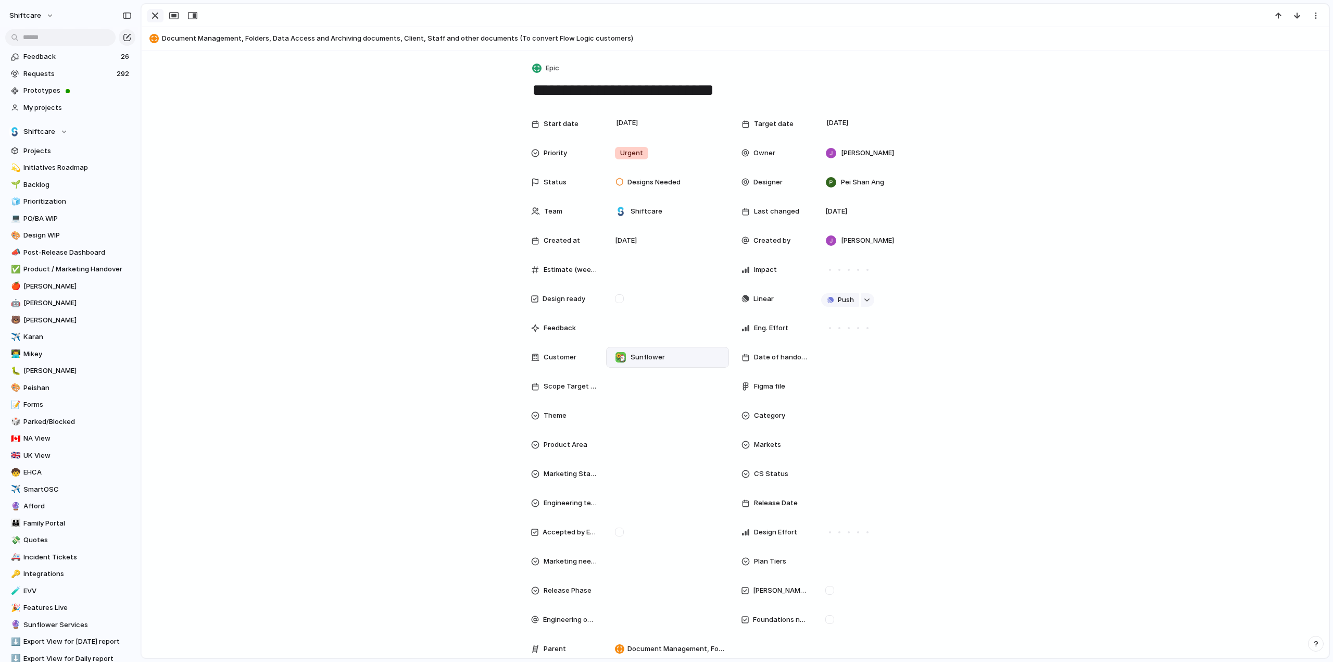
click at [159, 20] on div "button" at bounding box center [155, 15] width 12 height 12
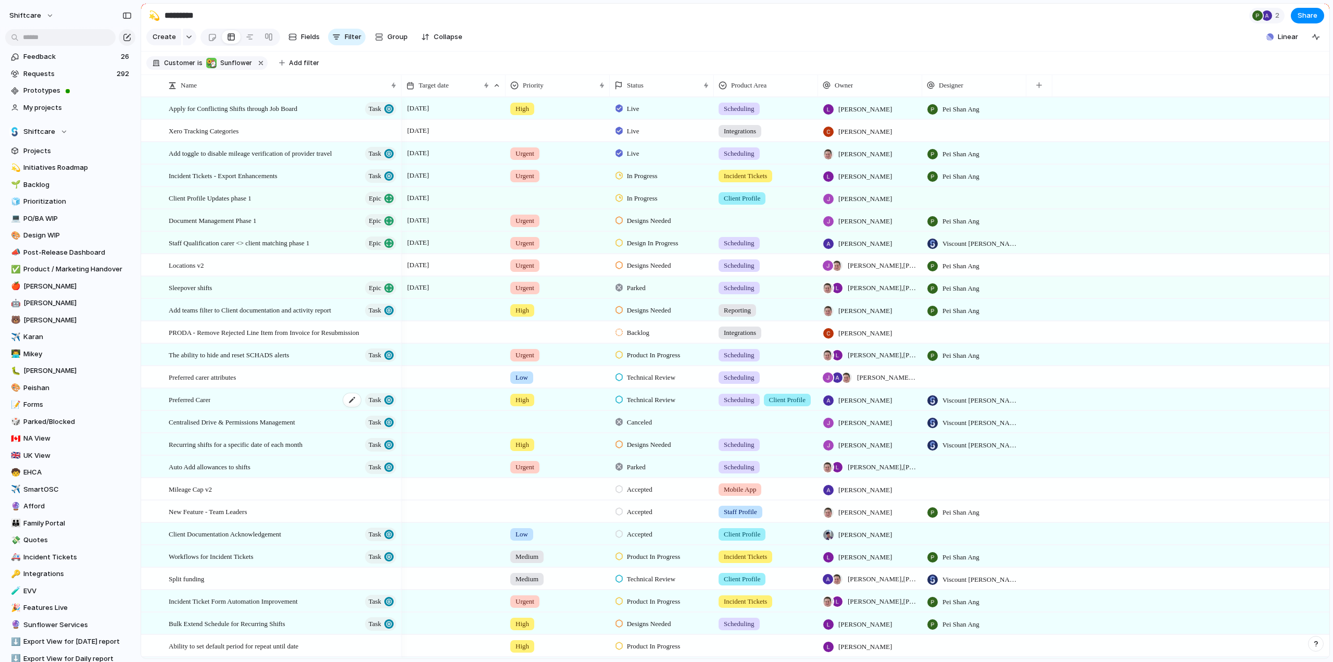
click at [213, 410] on div "Preferred Carer Task" at bounding box center [283, 399] width 229 height 21
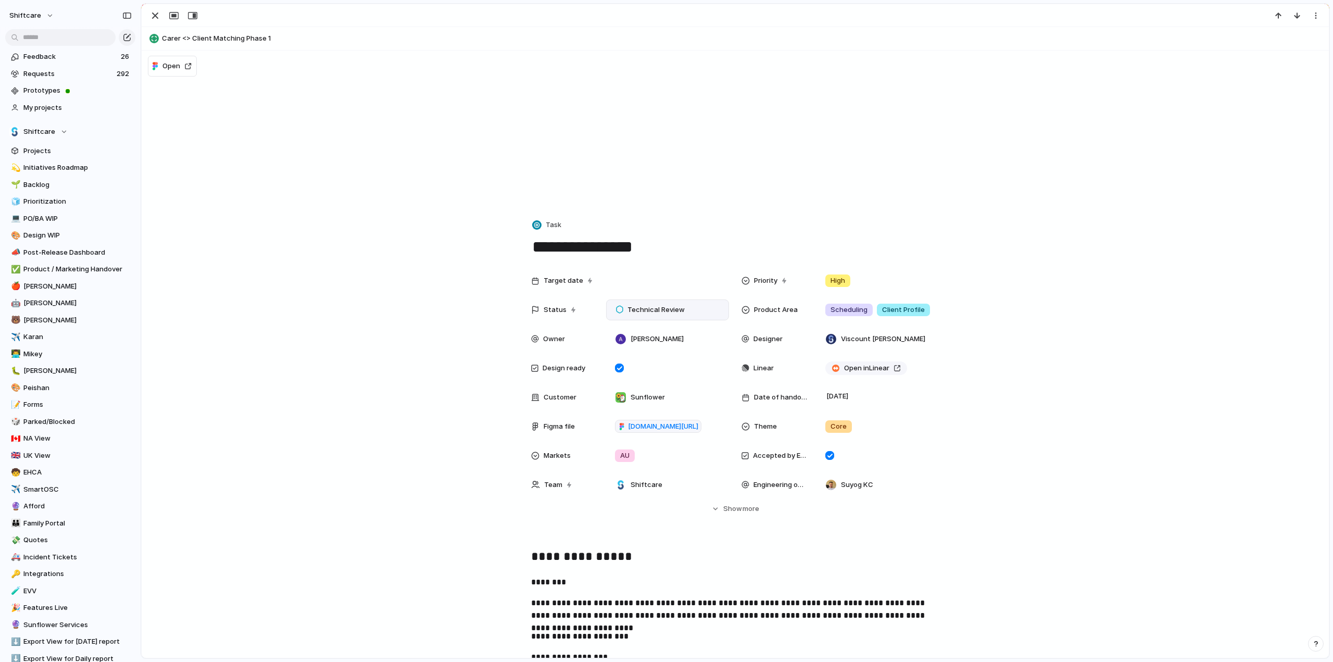
click at [642, 309] on span "Technical Review" at bounding box center [655, 310] width 57 height 10
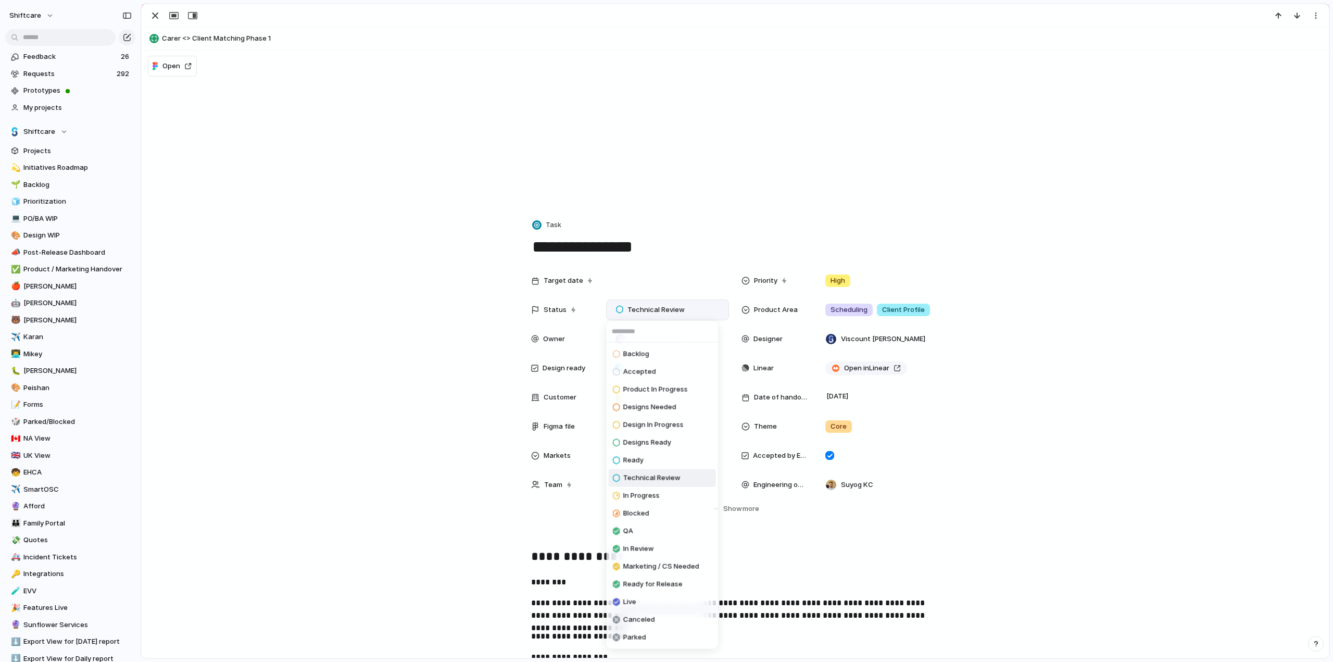
click at [355, 422] on div "Backlog Accepted Product In Progress Designs Needed Design In Progress Designs …" at bounding box center [666, 331] width 1333 height 662
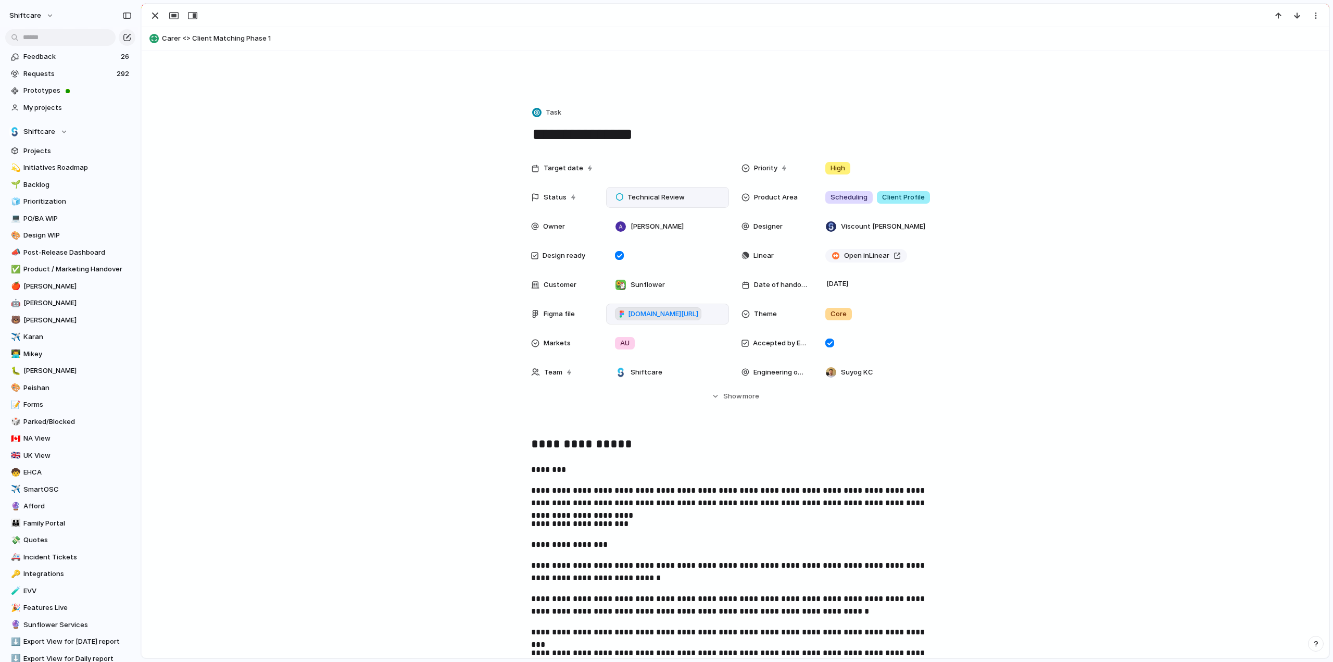
scroll to position [52, 0]
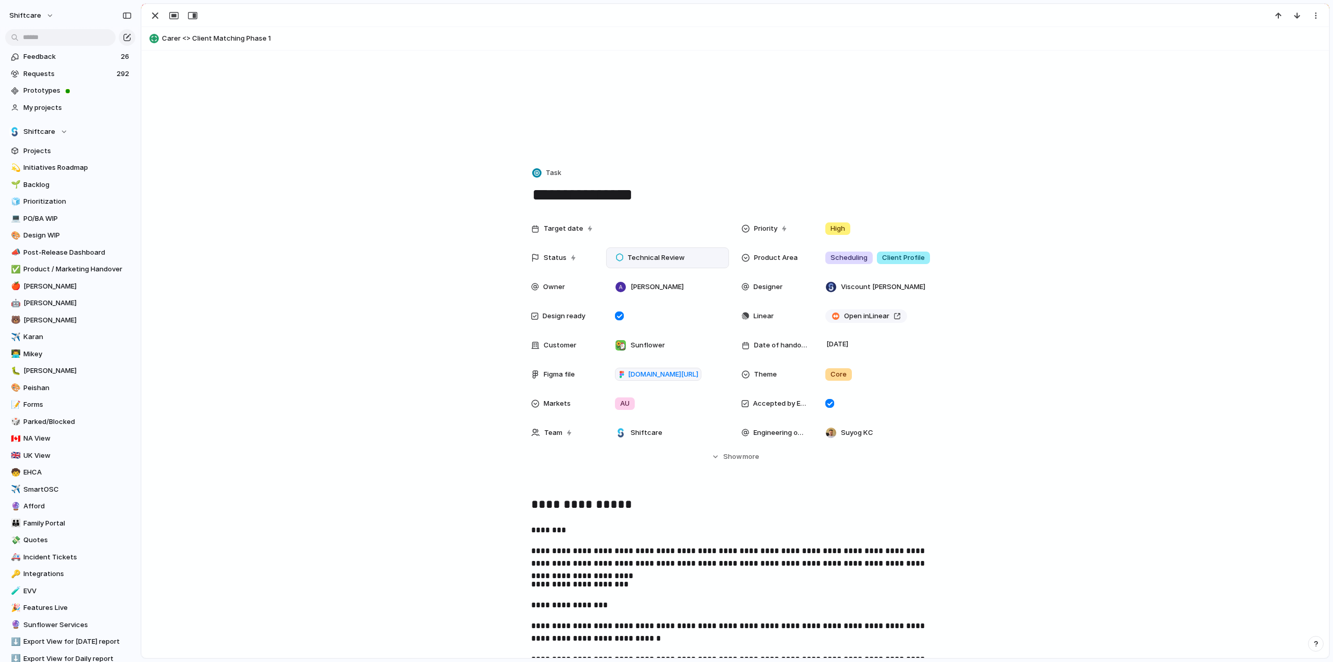
click at [656, 255] on span "Technical Review" at bounding box center [655, 258] width 57 height 10
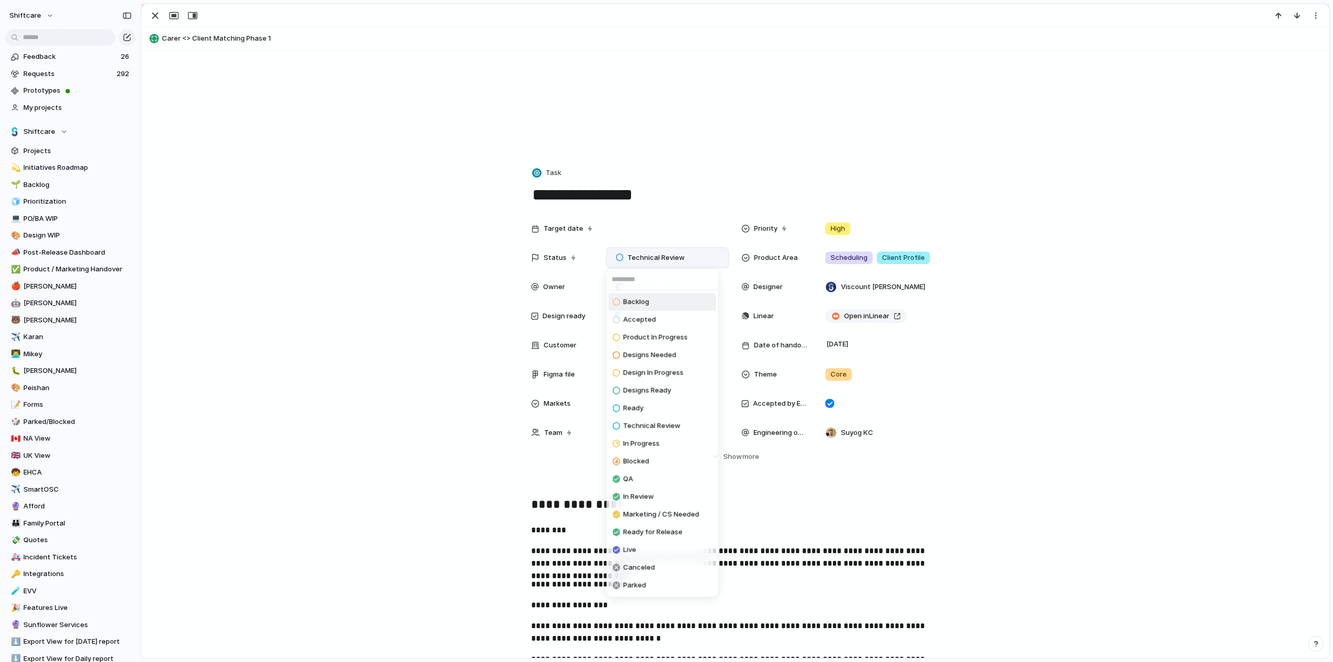
click at [334, 482] on div "Backlog Accepted Product In Progress Designs Needed Design In Progress Designs …" at bounding box center [666, 331] width 1333 height 662
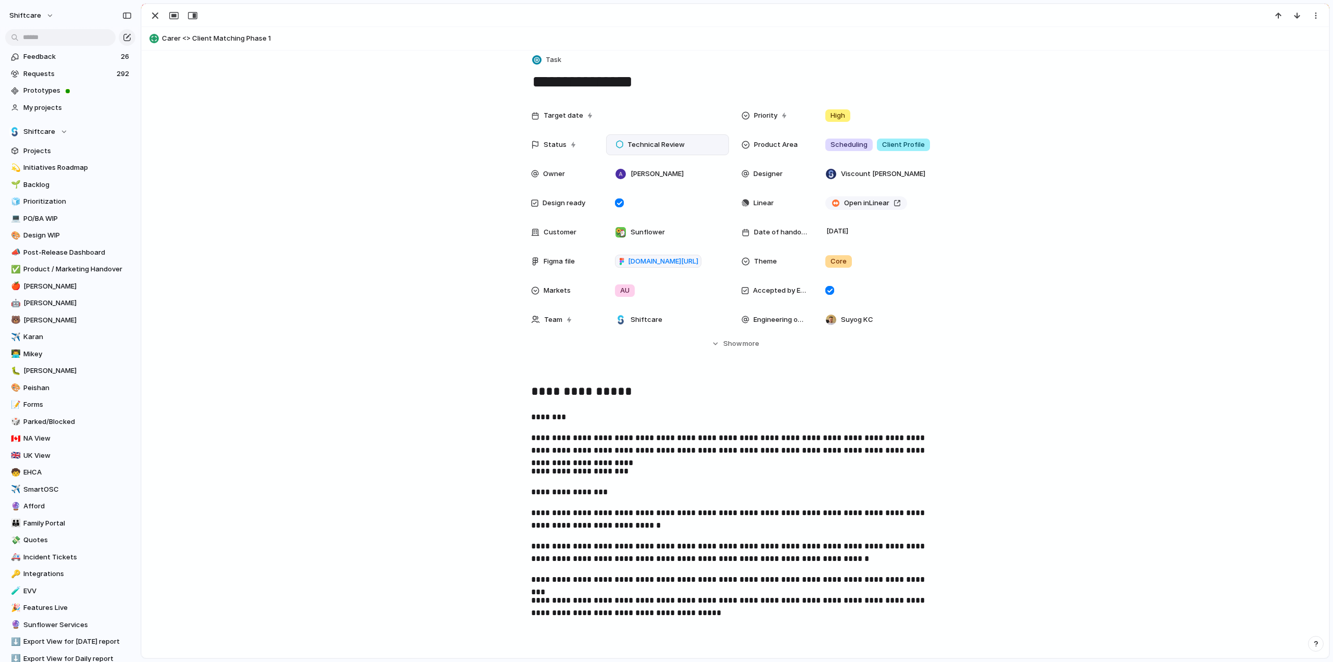
scroll to position [373, 0]
